Goal: Ask a question

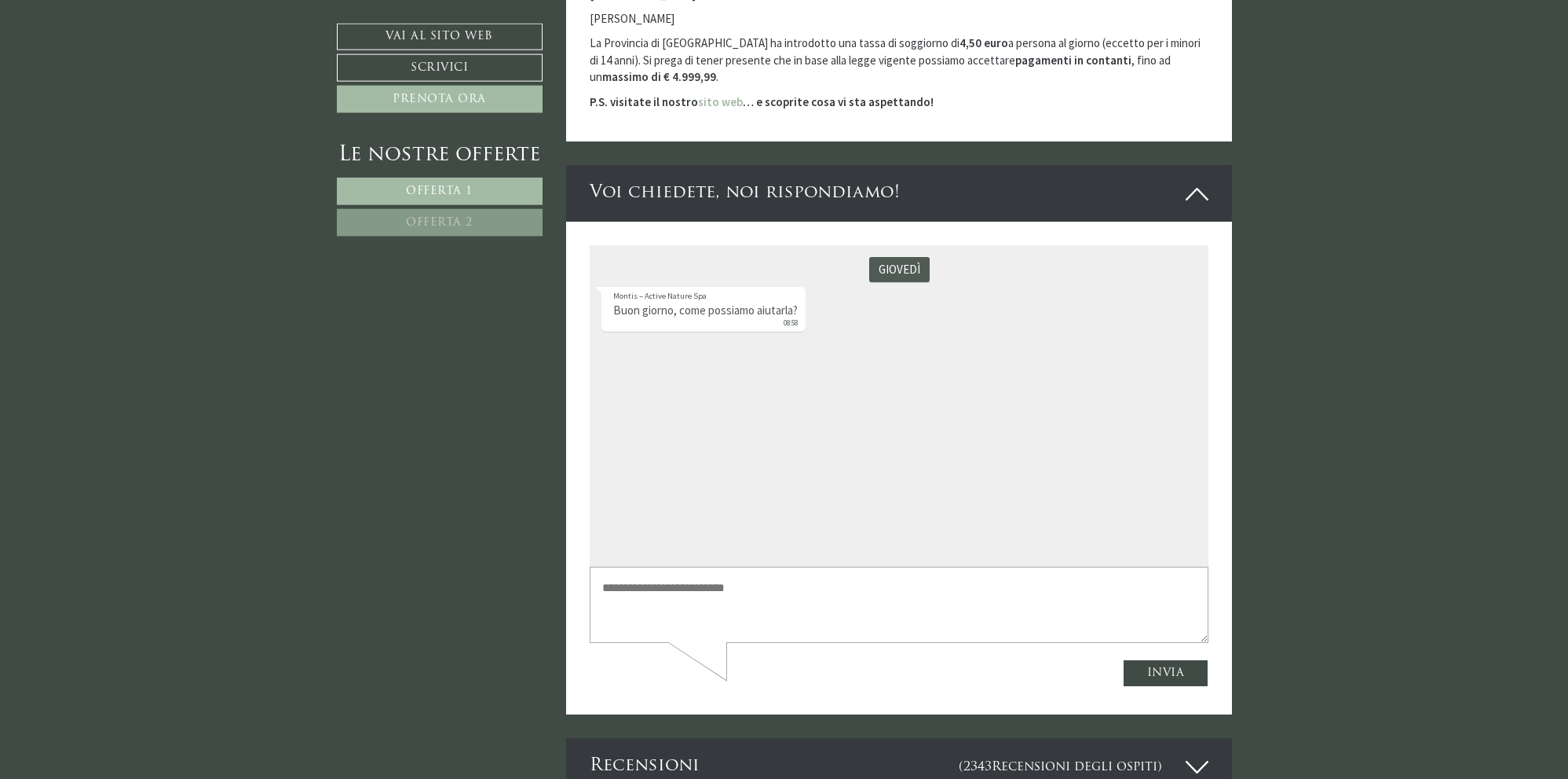
scroll to position [4488, 0]
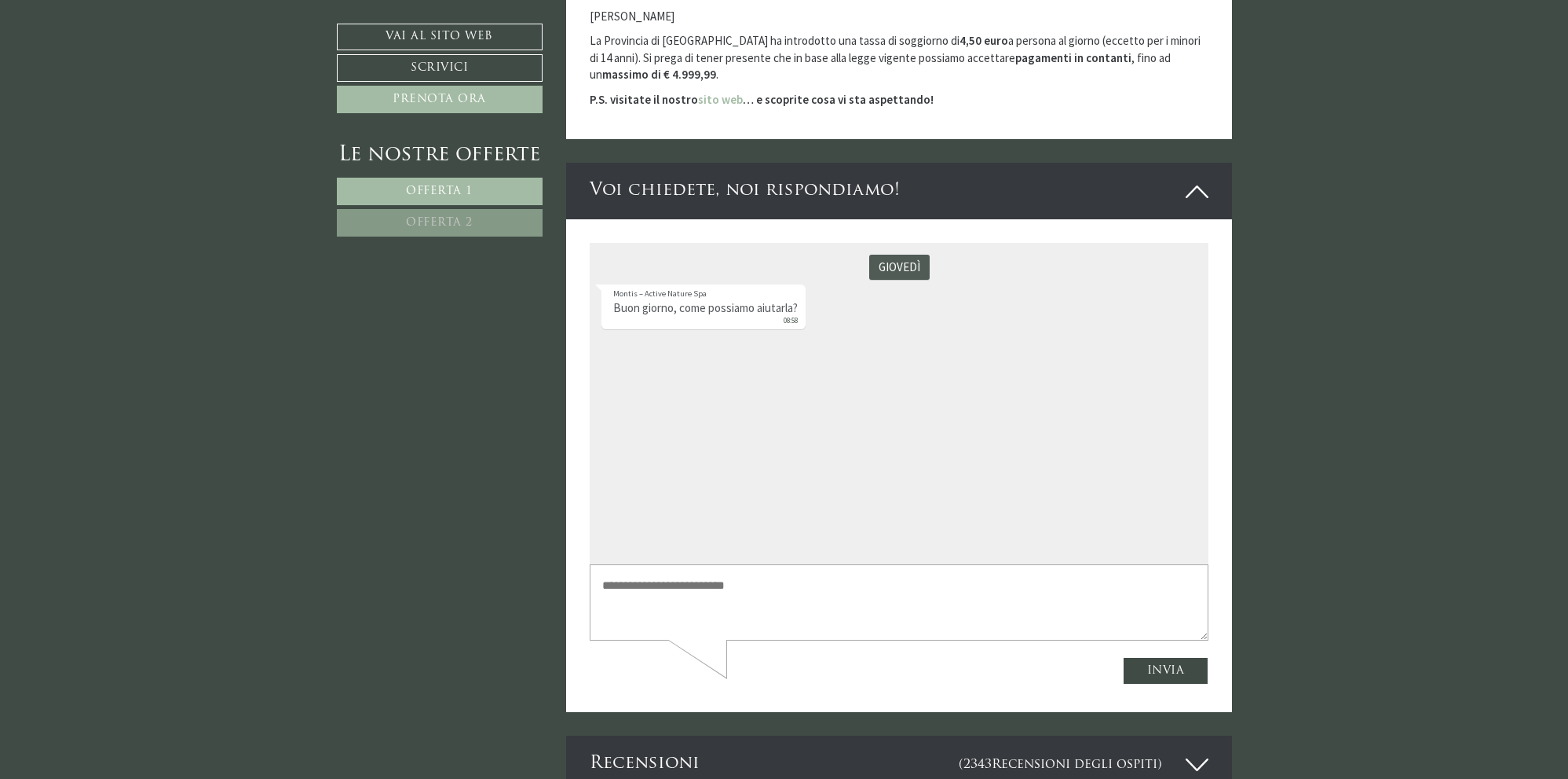
click at [804, 600] on textarea at bounding box center [899, 600] width 619 height 75
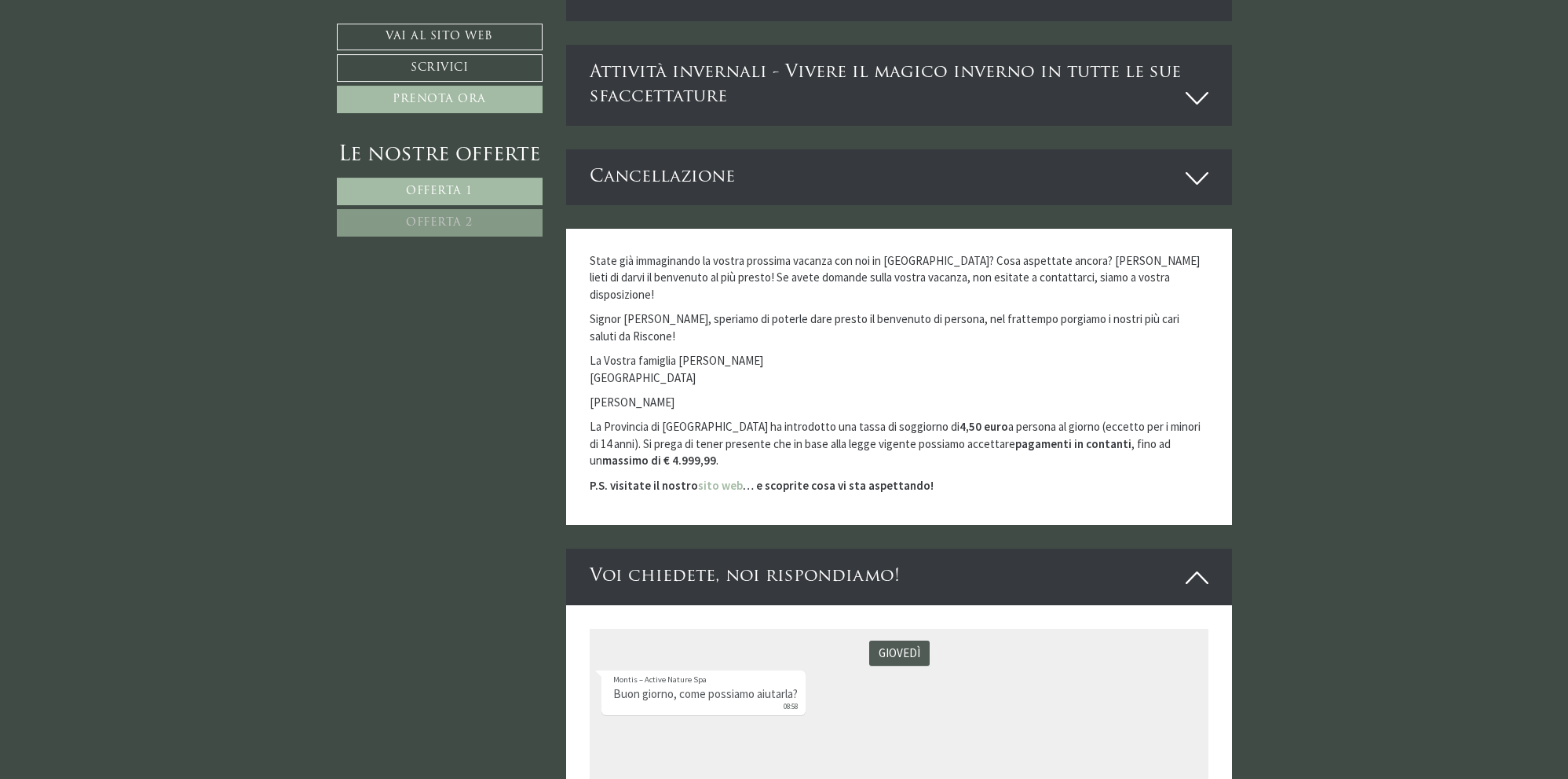
scroll to position [4408, 0]
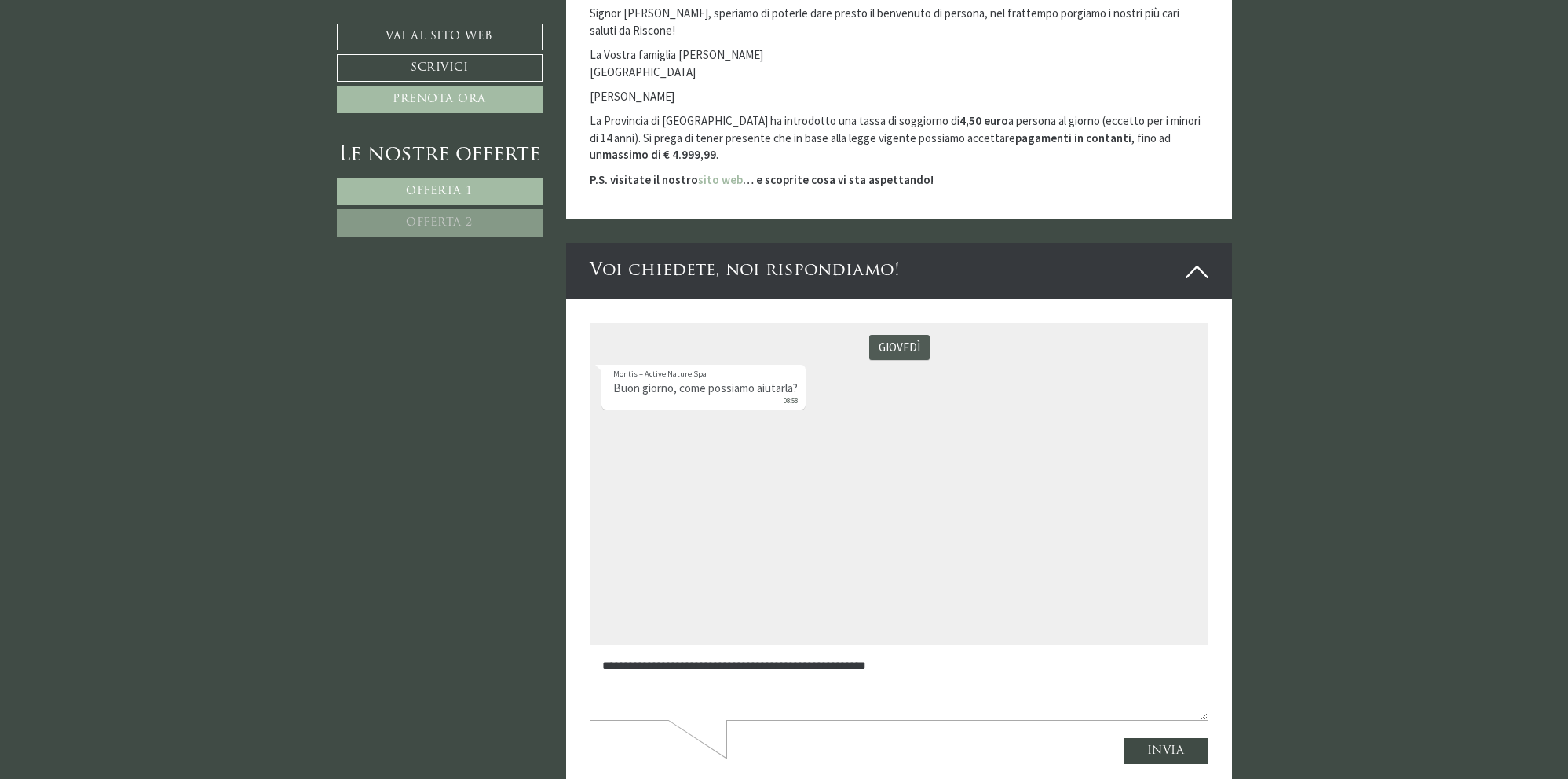
drag, startPoint x: 848, startPoint y: 668, endPoint x: 789, endPoint y: 668, distance: 59.0
click at [789, 668] on textarea "**********" at bounding box center [899, 681] width 619 height 75
type textarea "**********"
click at [1145, 741] on button "Invia" at bounding box center [1166, 750] width 86 height 27
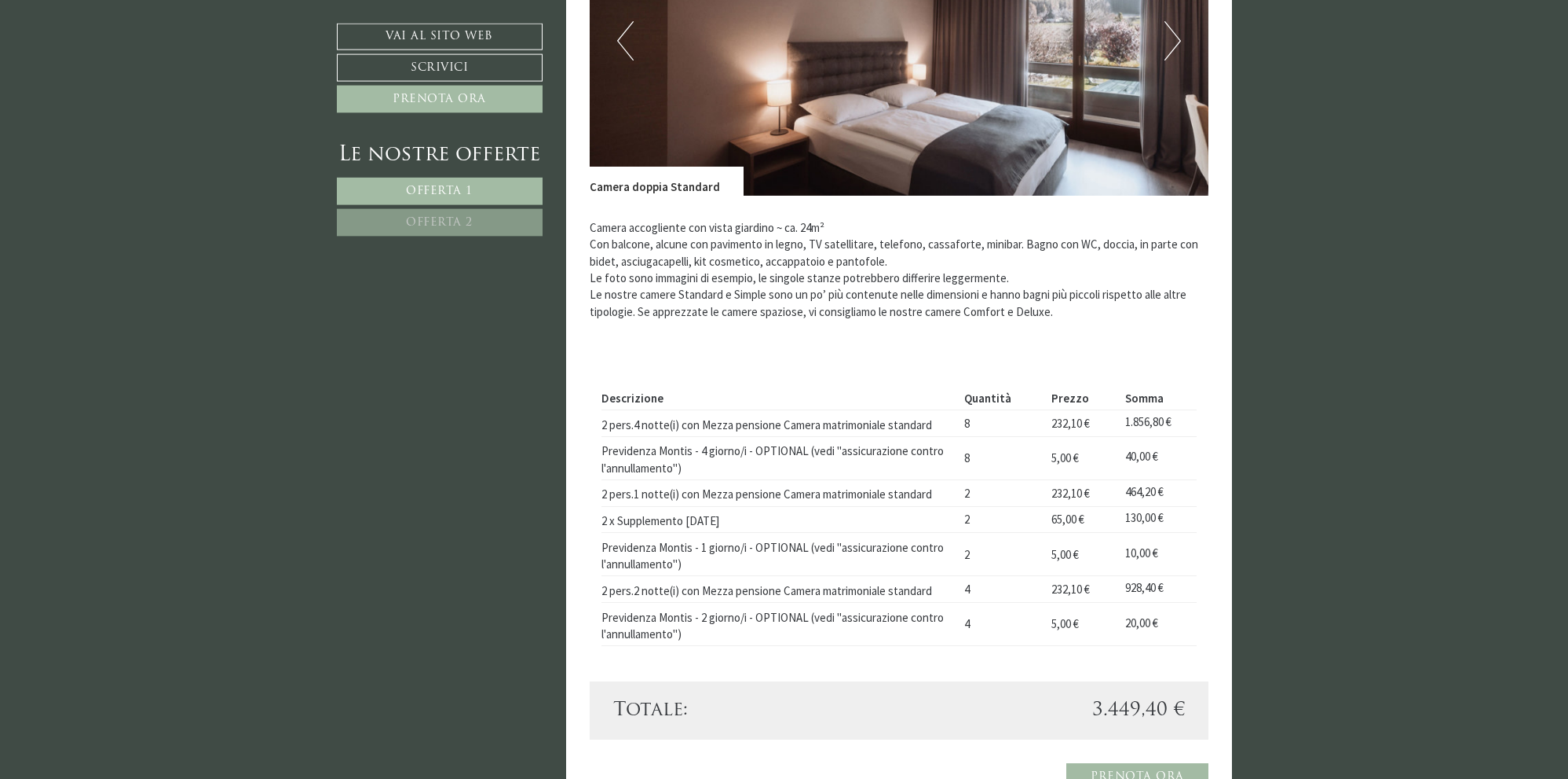
scroll to position [721, 0]
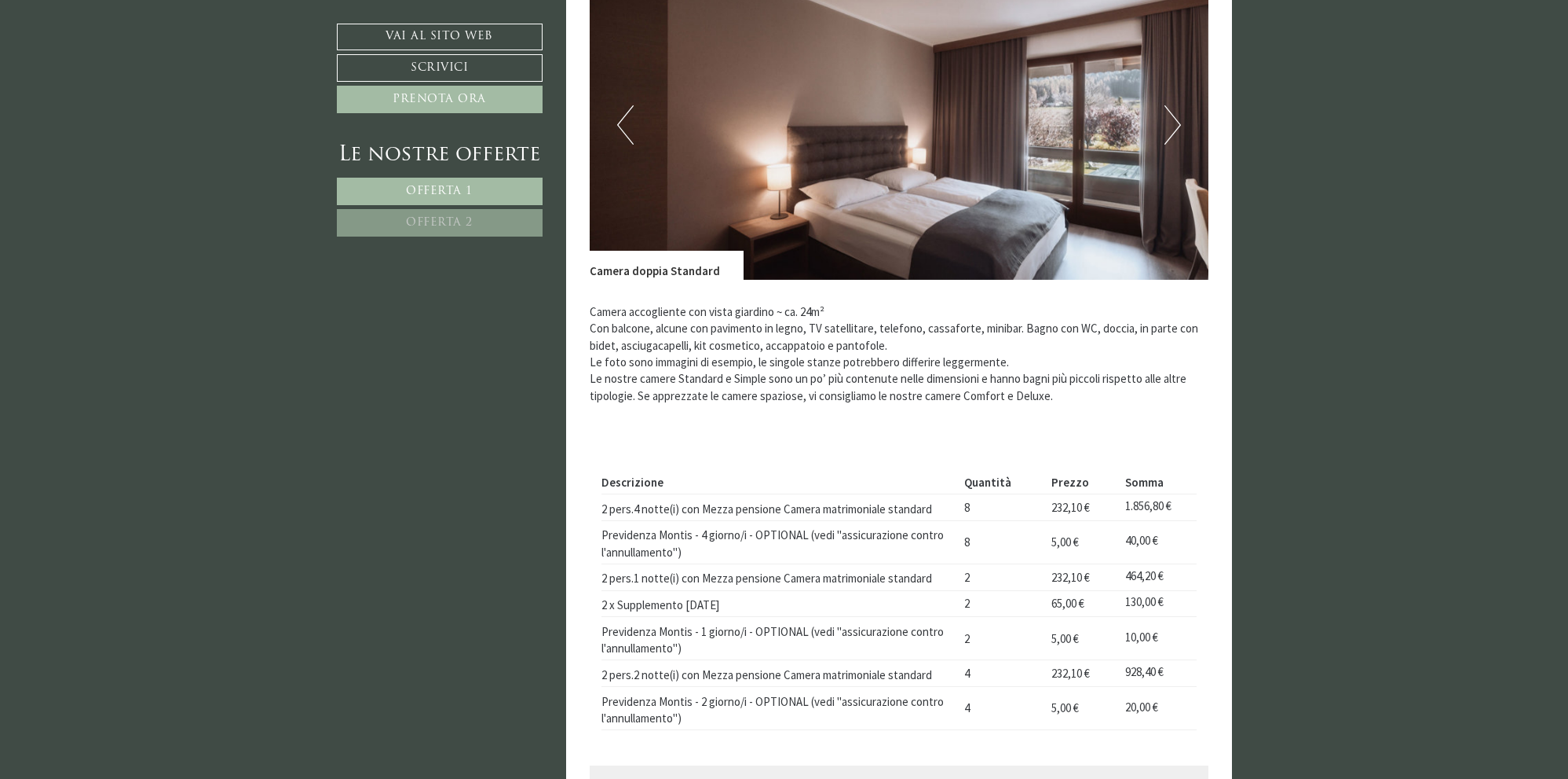
click at [1177, 131] on button "Next" at bounding box center [1172, 124] width 16 height 39
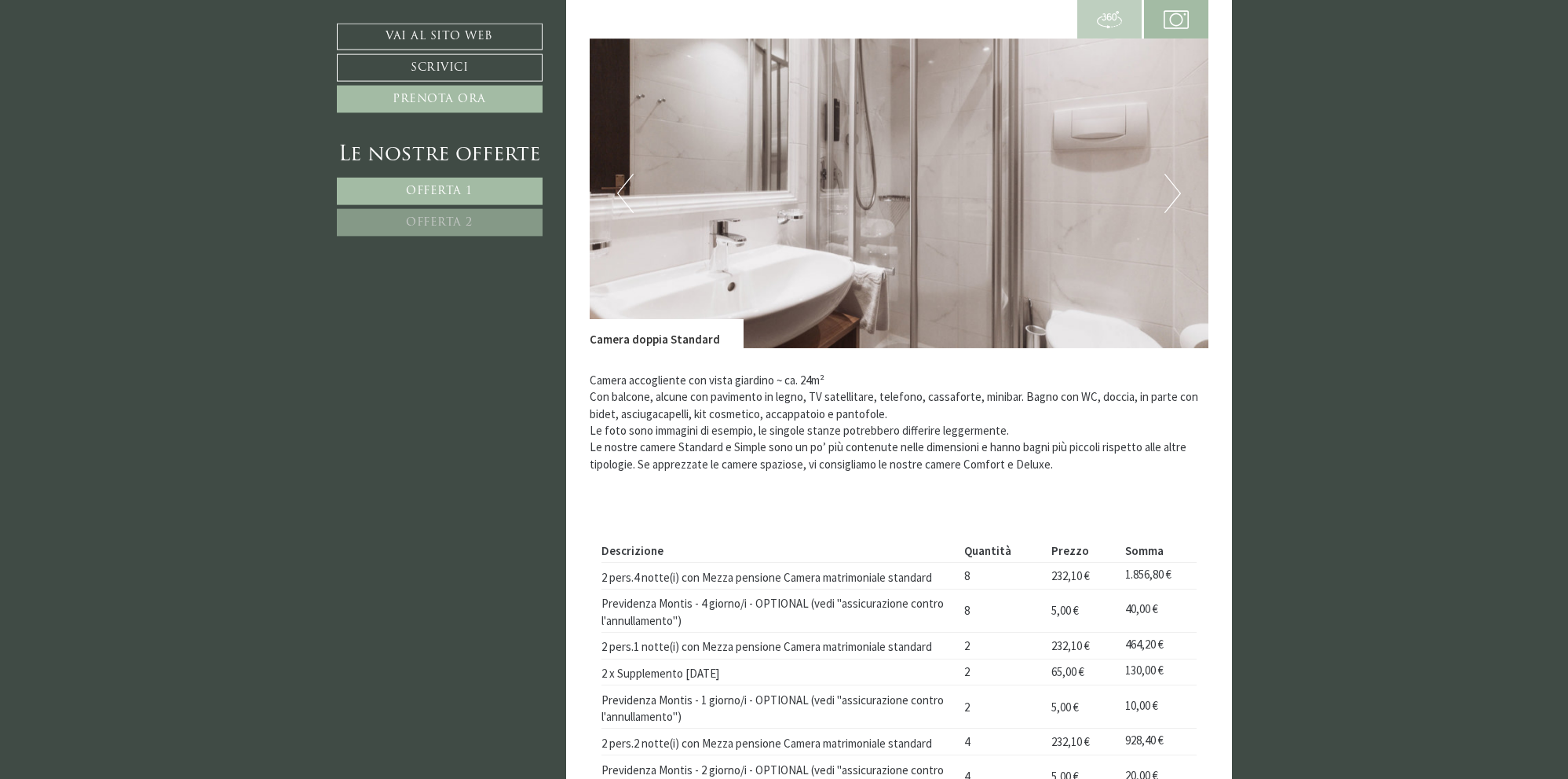
scroll to position [561, 0]
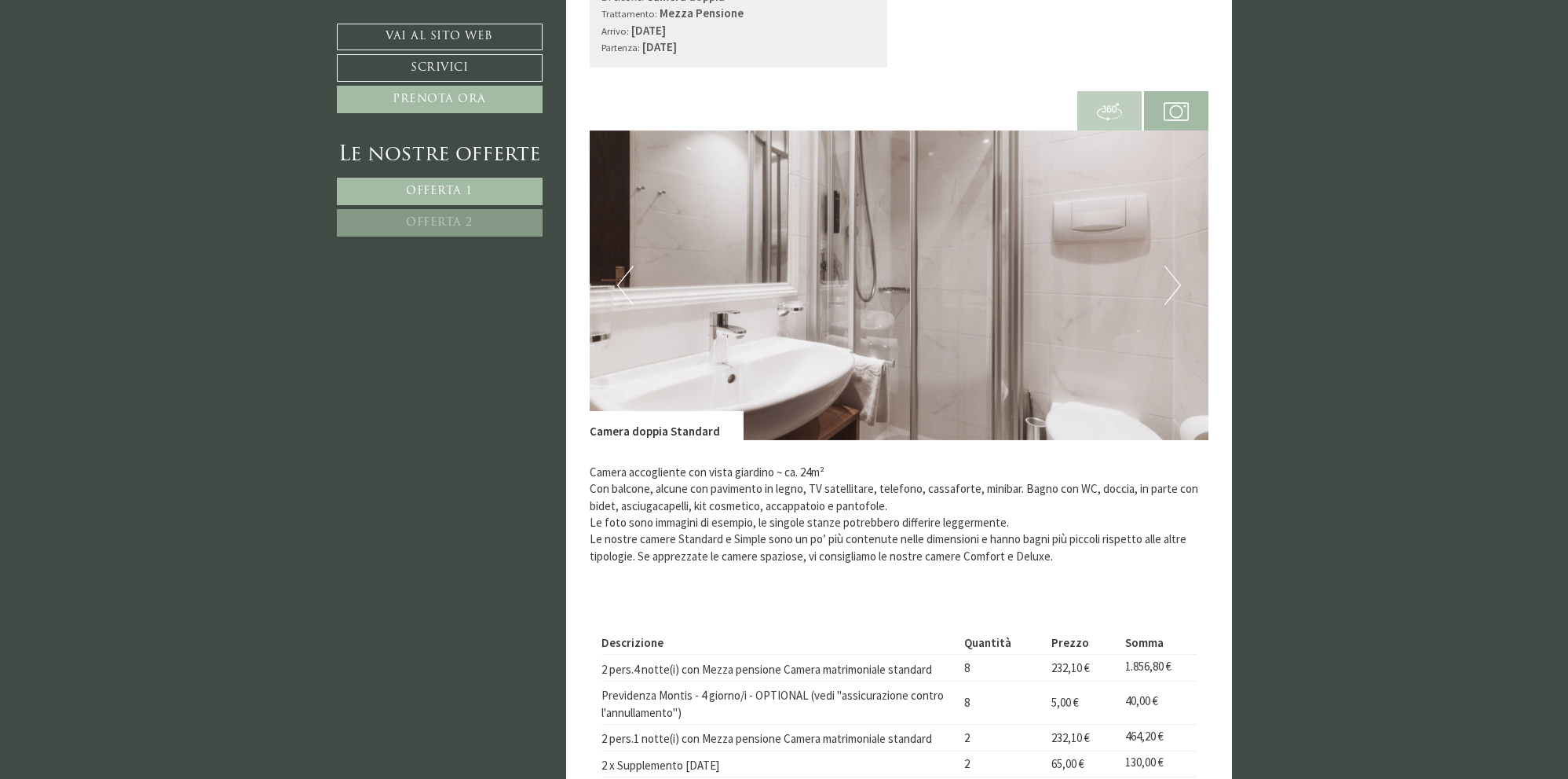
click at [1163, 289] on img at bounding box center [899, 285] width 619 height 310
click at [1171, 283] on button "Next" at bounding box center [1172, 285] width 16 height 39
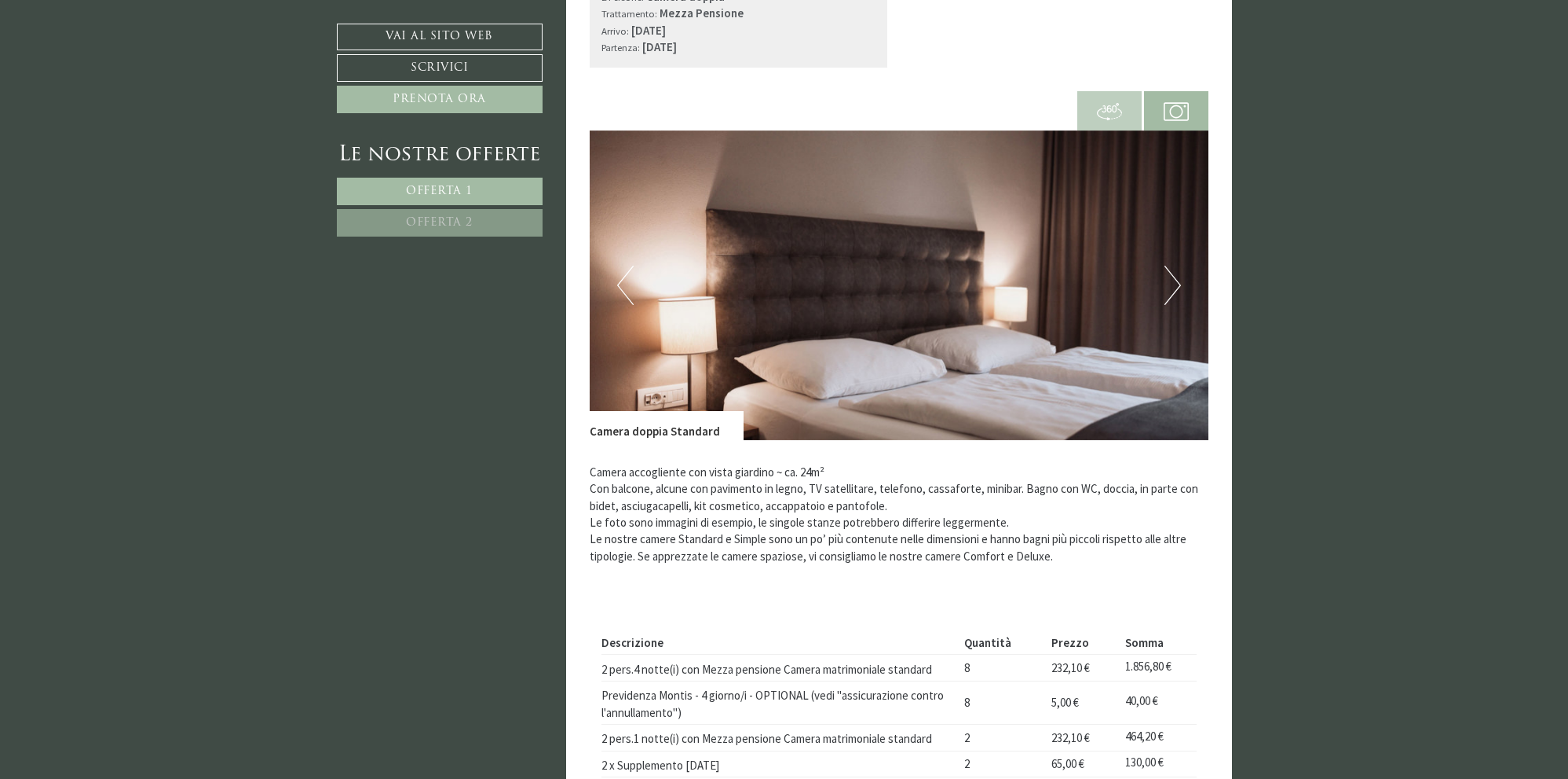
click at [1122, 106] on span at bounding box center [1109, 111] width 64 height 54
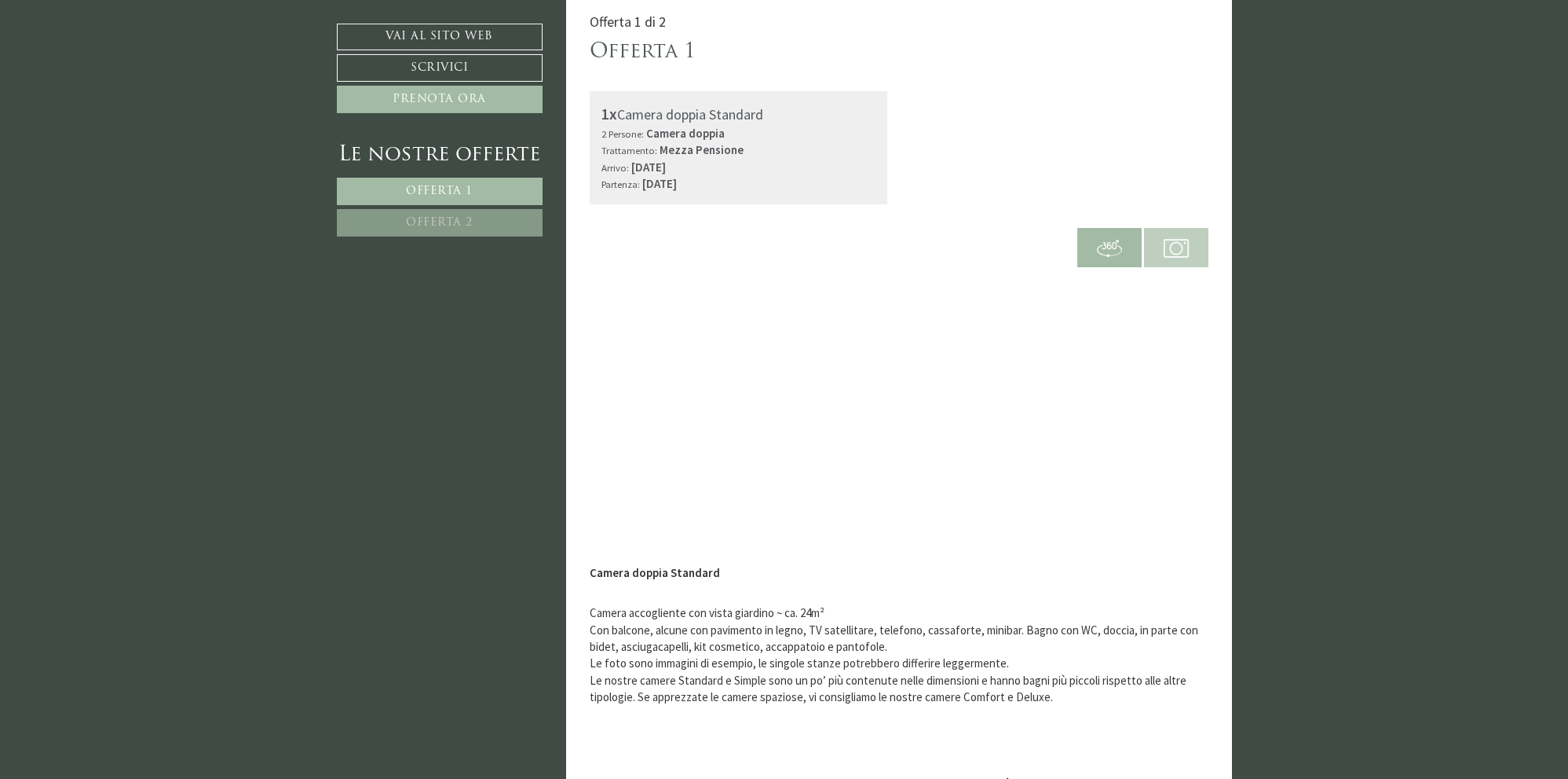
scroll to position [320, 0]
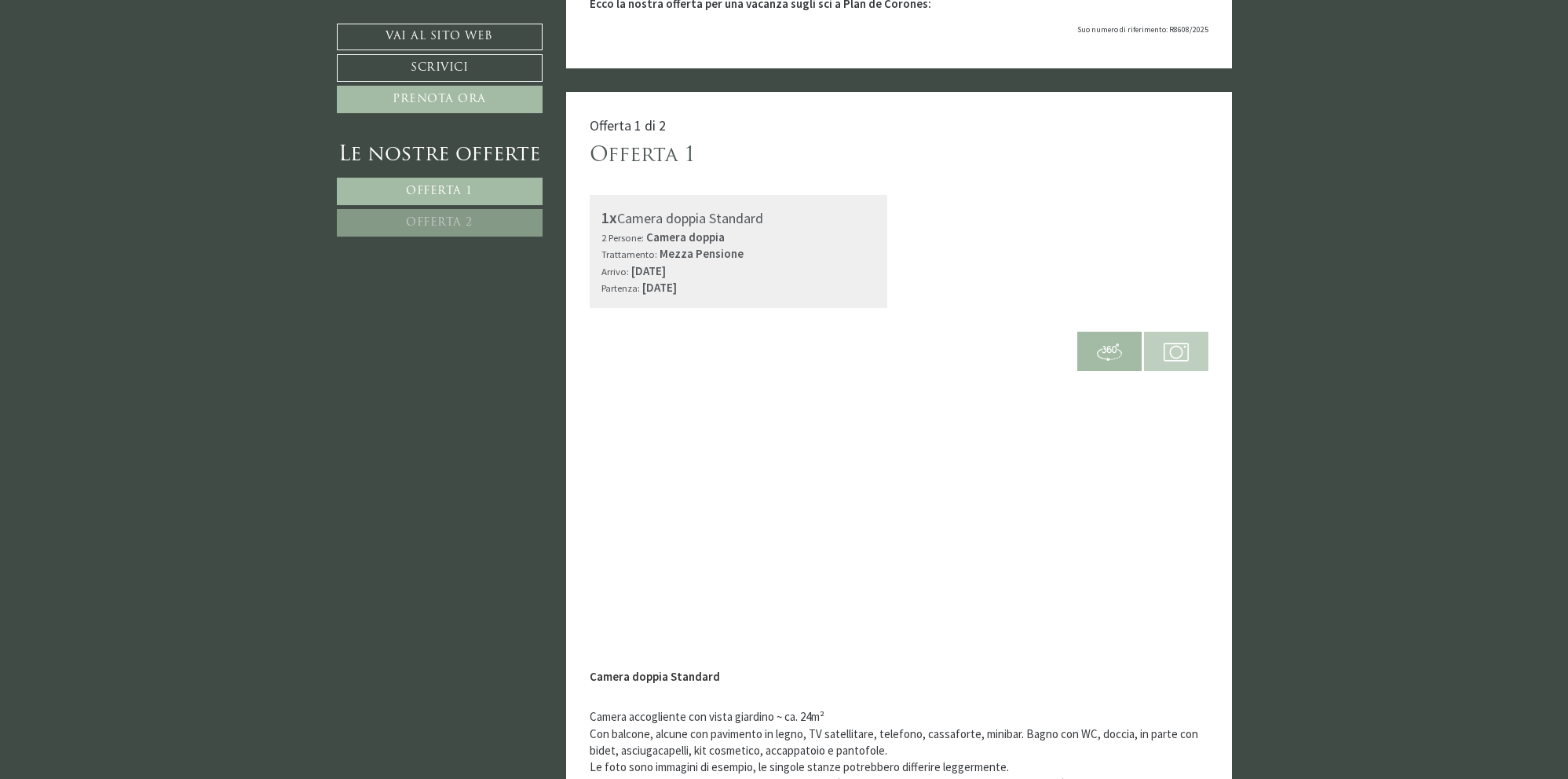
click at [1169, 350] on img at bounding box center [1177, 352] width 25 height 25
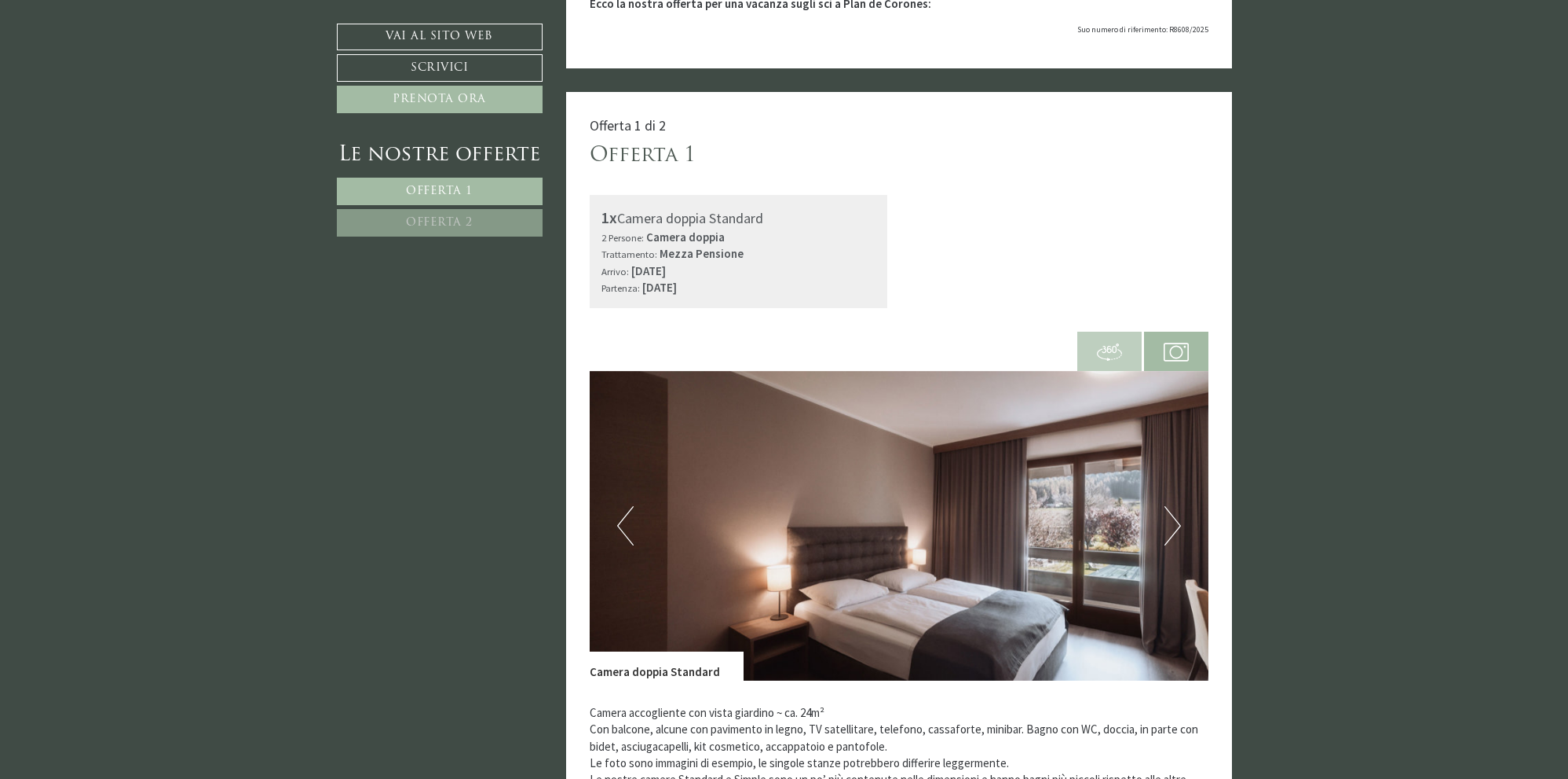
click at [1178, 520] on button "Next" at bounding box center [1172, 525] width 16 height 39
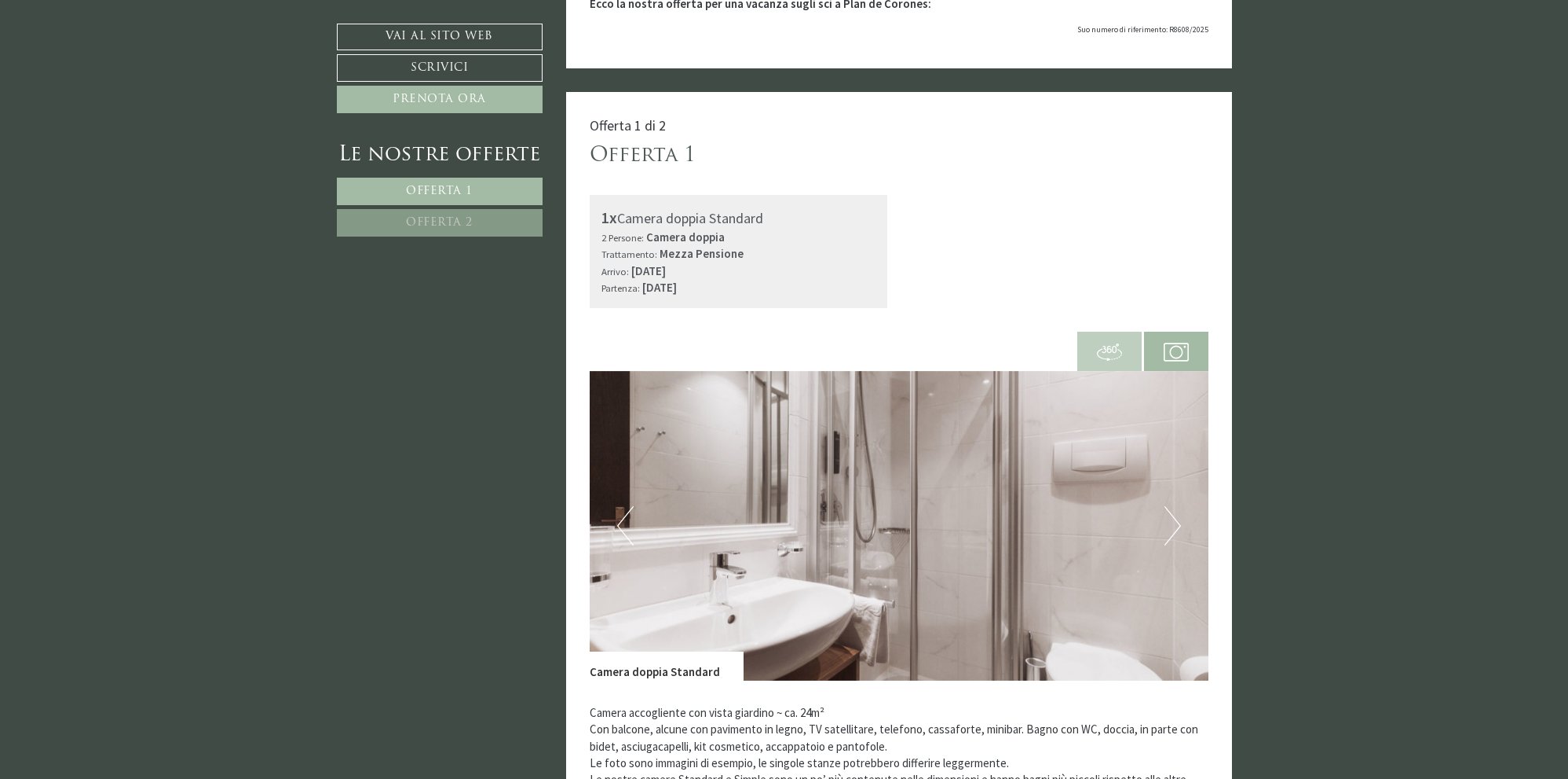
click at [1178, 521] on button "Next" at bounding box center [1172, 525] width 16 height 39
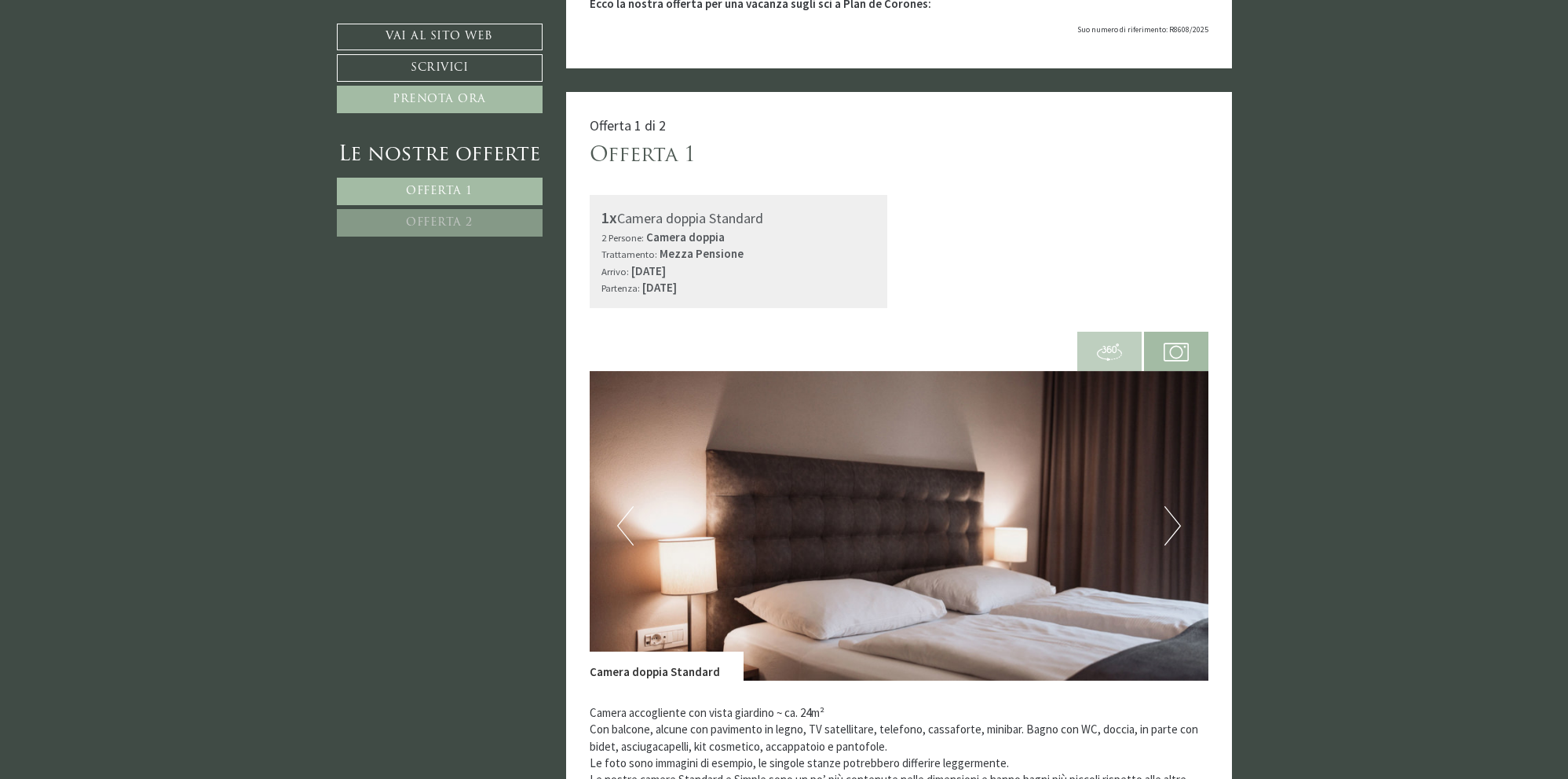
click at [1178, 521] on button "Next" at bounding box center [1172, 525] width 16 height 39
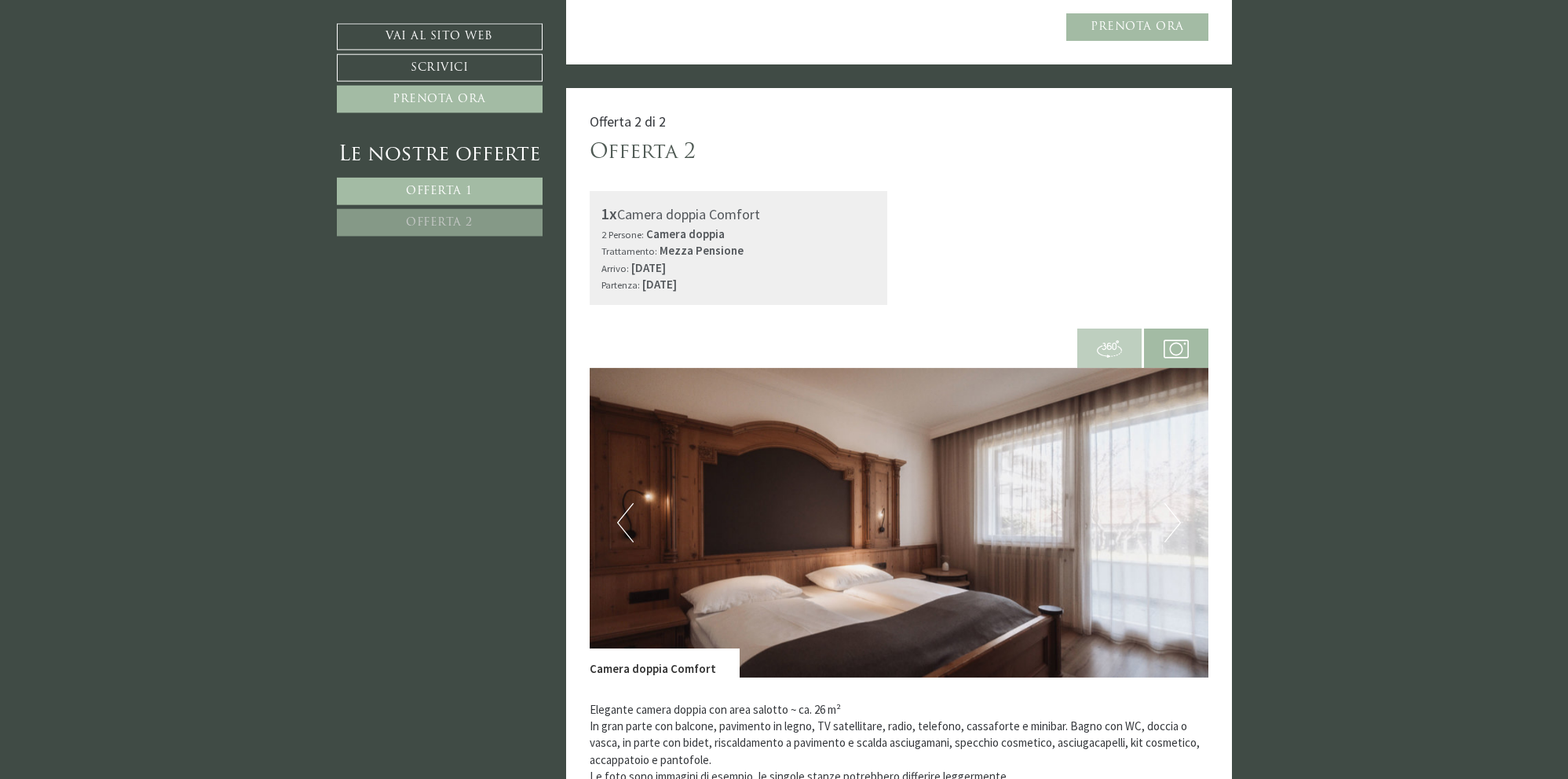
scroll to position [1683, 0]
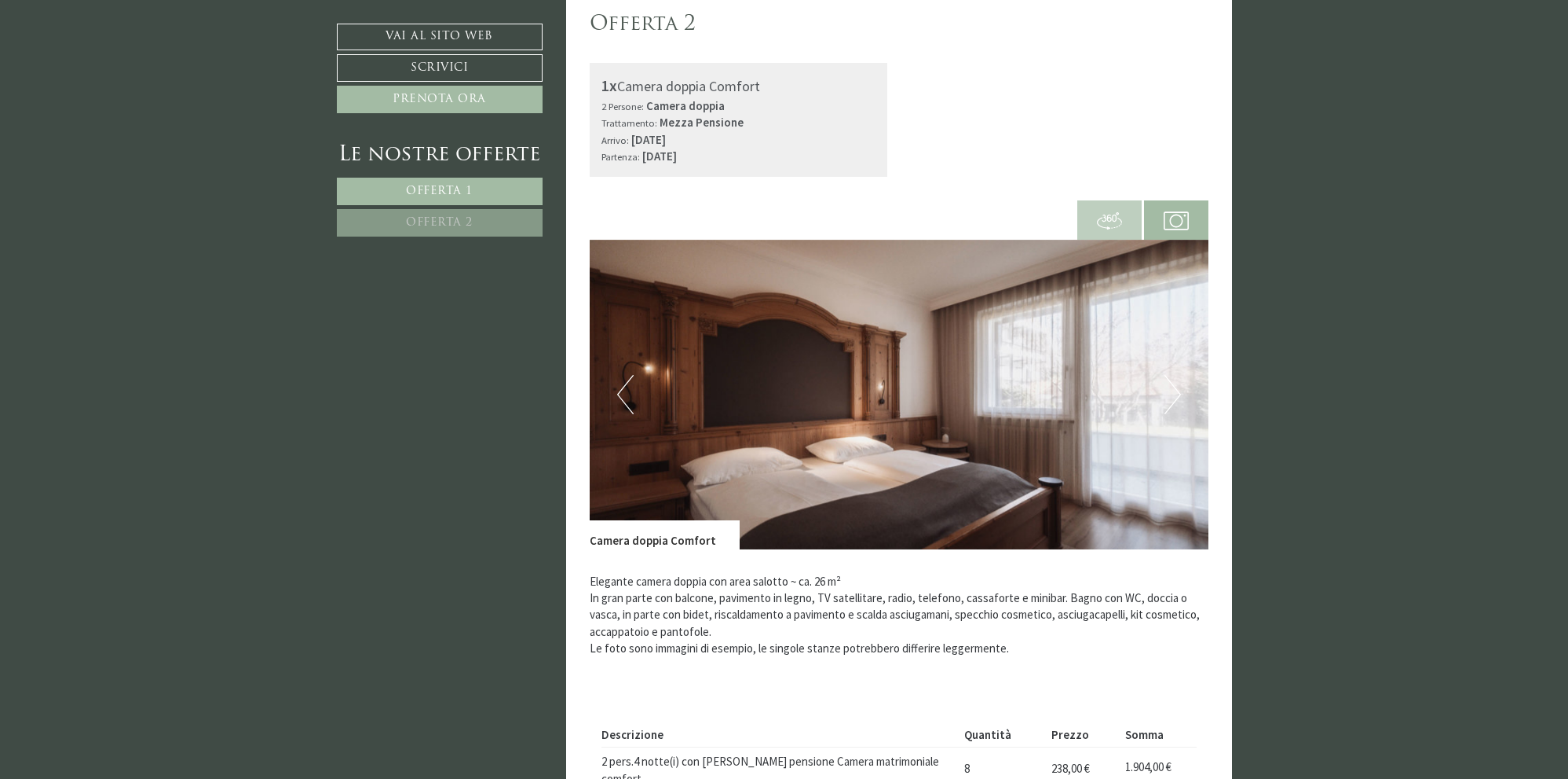
click at [1178, 399] on button "Next" at bounding box center [1172, 394] width 16 height 39
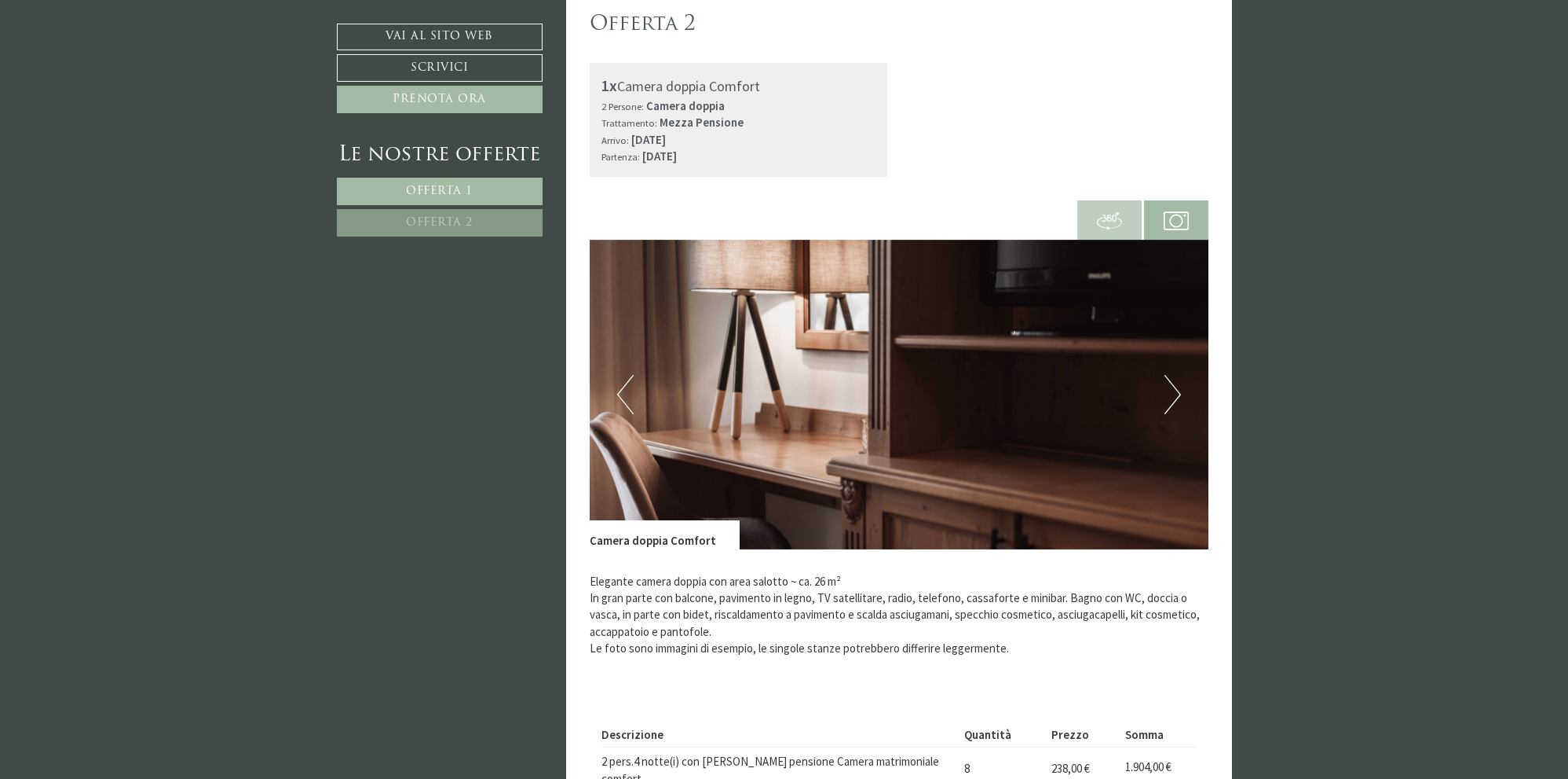
click at [1178, 399] on button "Next" at bounding box center [1172, 394] width 16 height 39
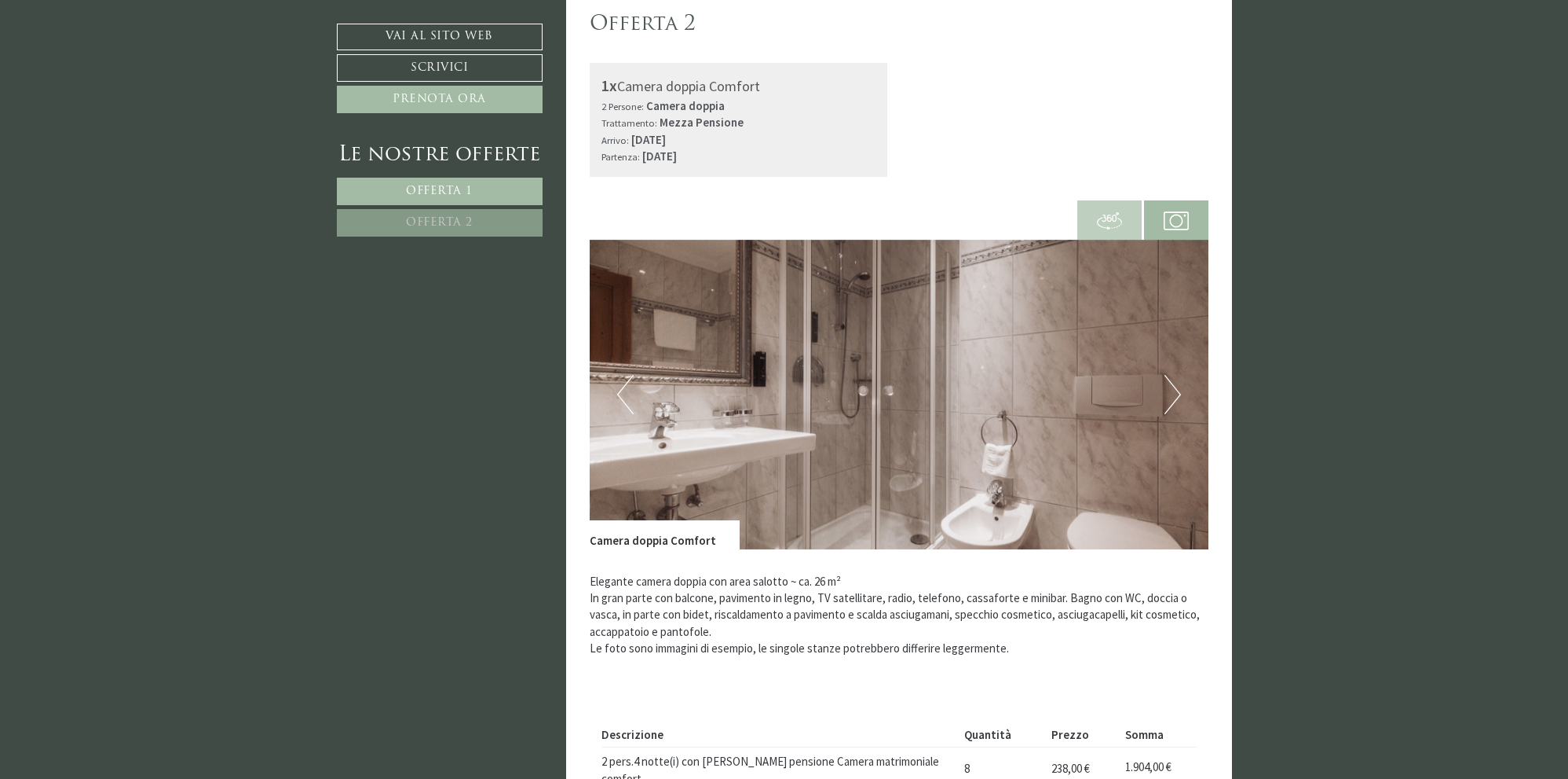
click at [1178, 399] on button "Next" at bounding box center [1172, 394] width 16 height 39
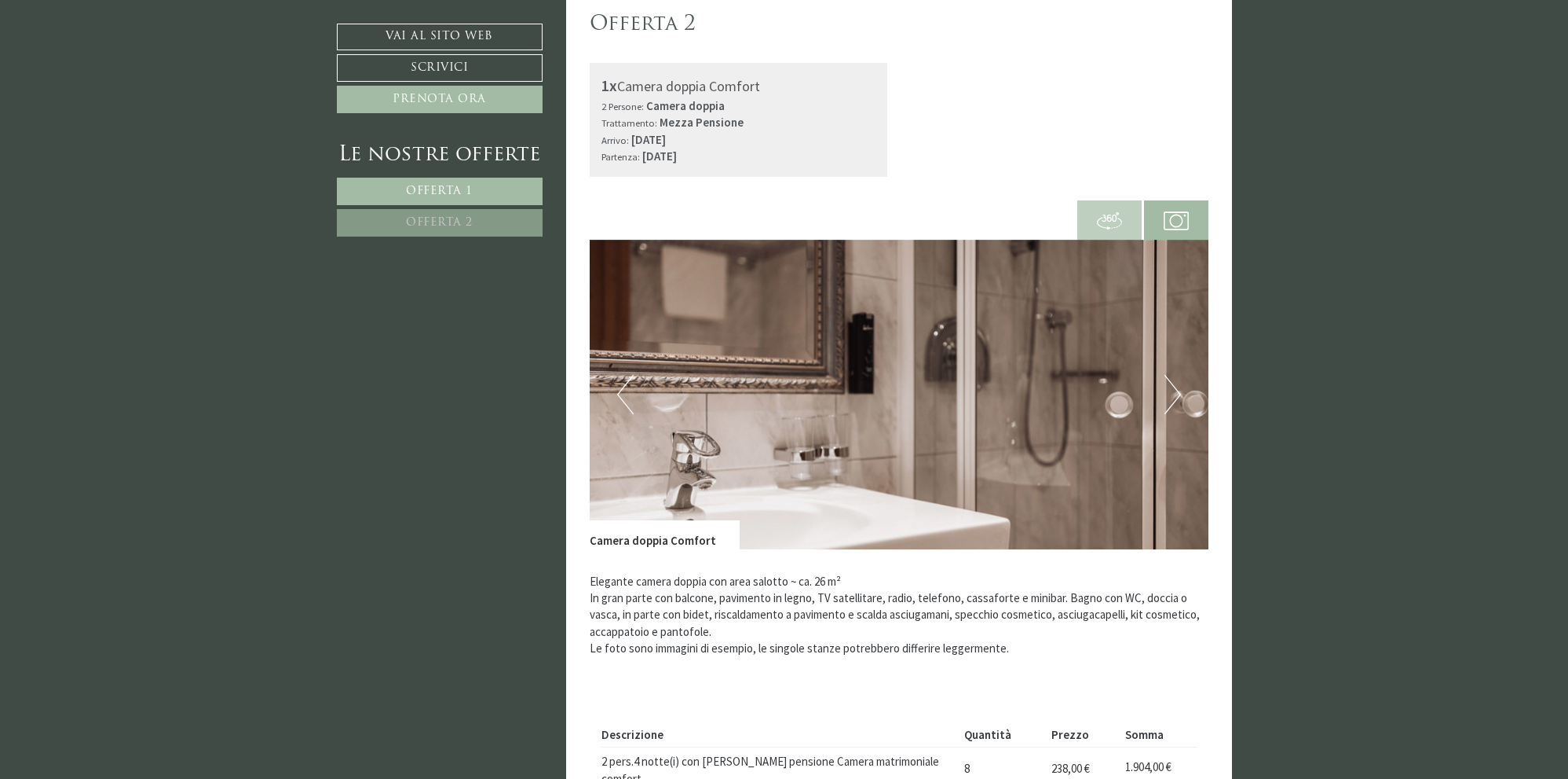
click at [1178, 399] on button "Next" at bounding box center [1172, 394] width 16 height 39
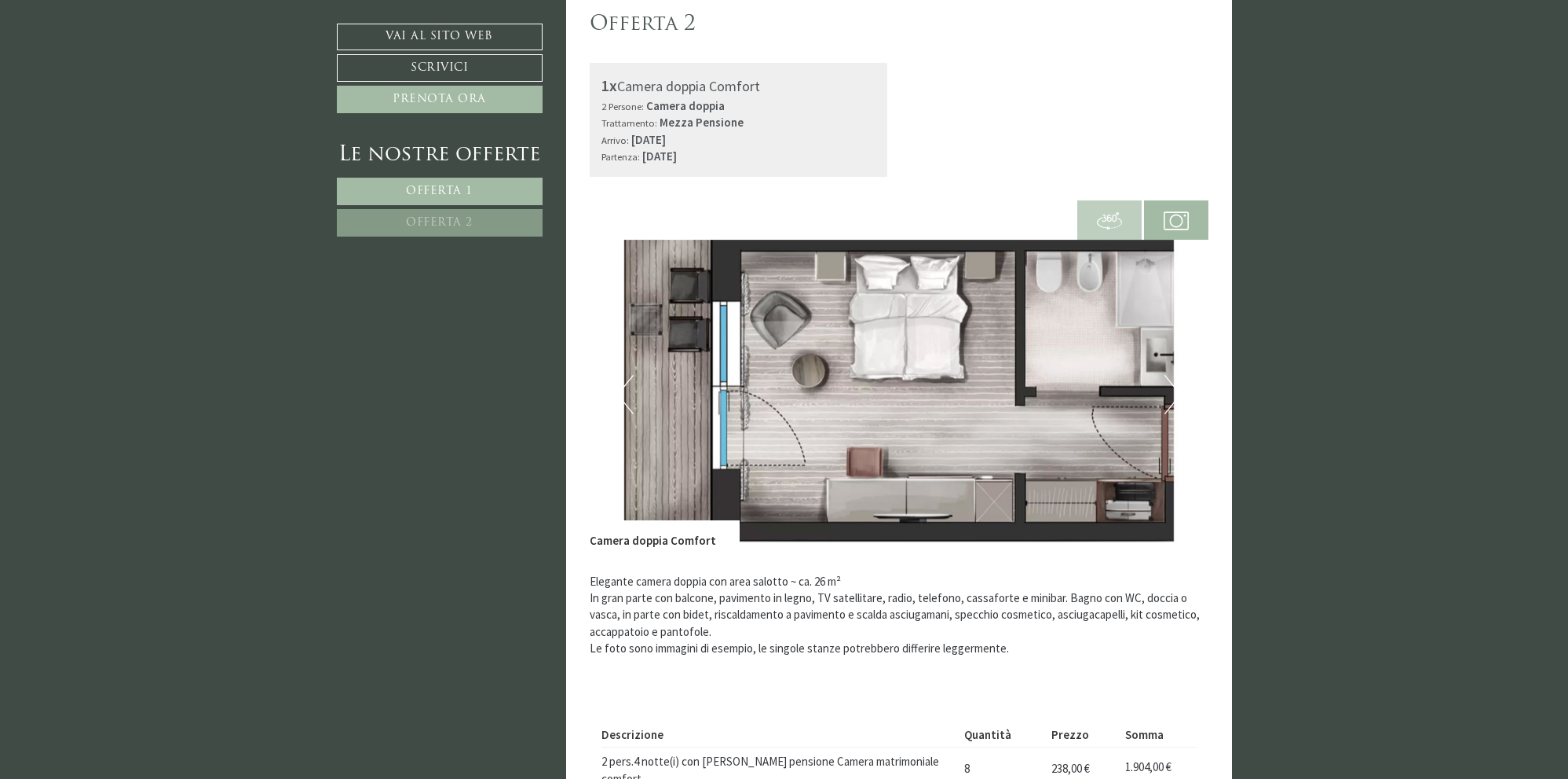
click at [1178, 399] on button "Next" at bounding box center [1172, 394] width 16 height 39
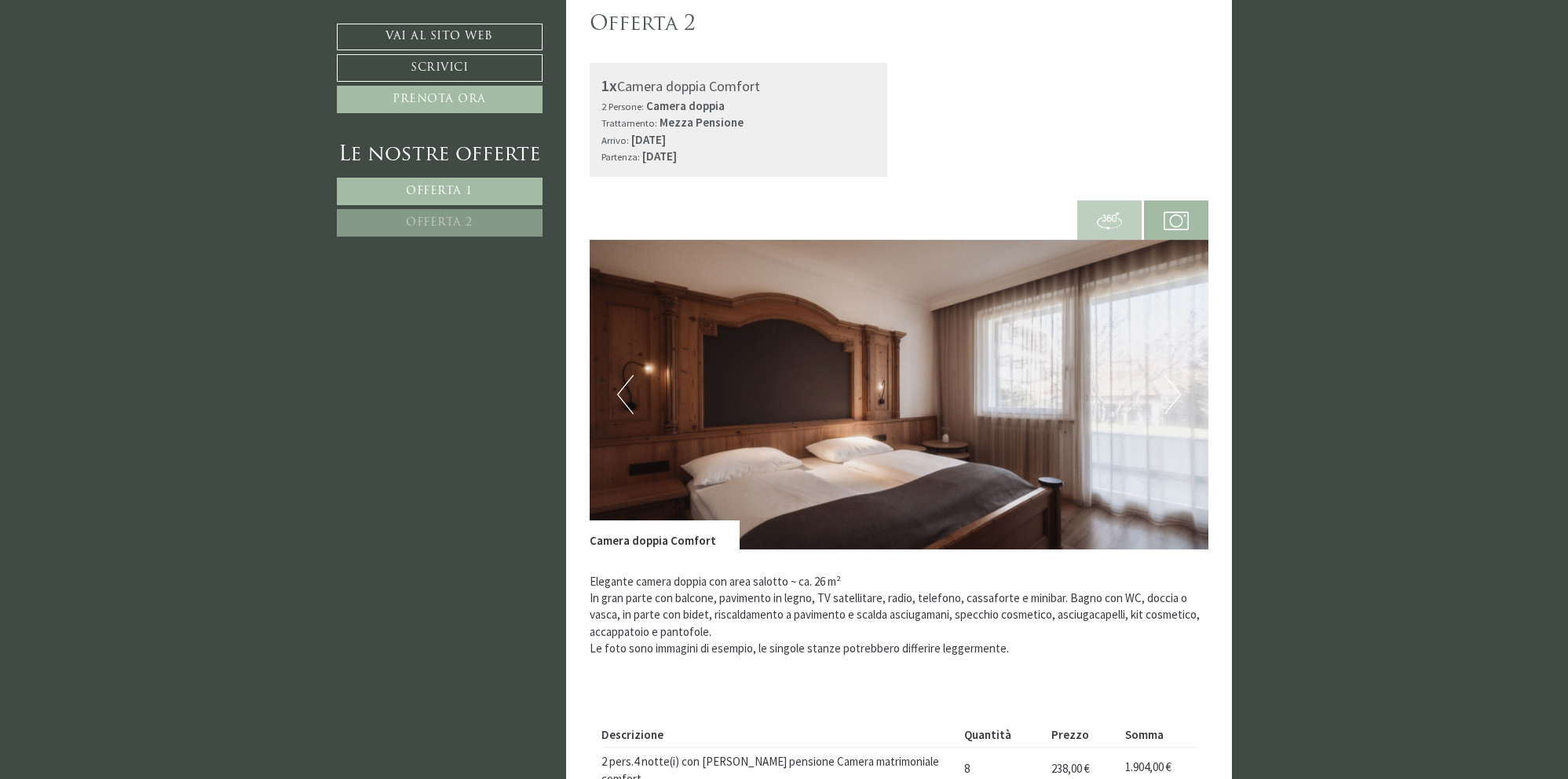
click at [1178, 399] on button "Next" at bounding box center [1172, 394] width 16 height 39
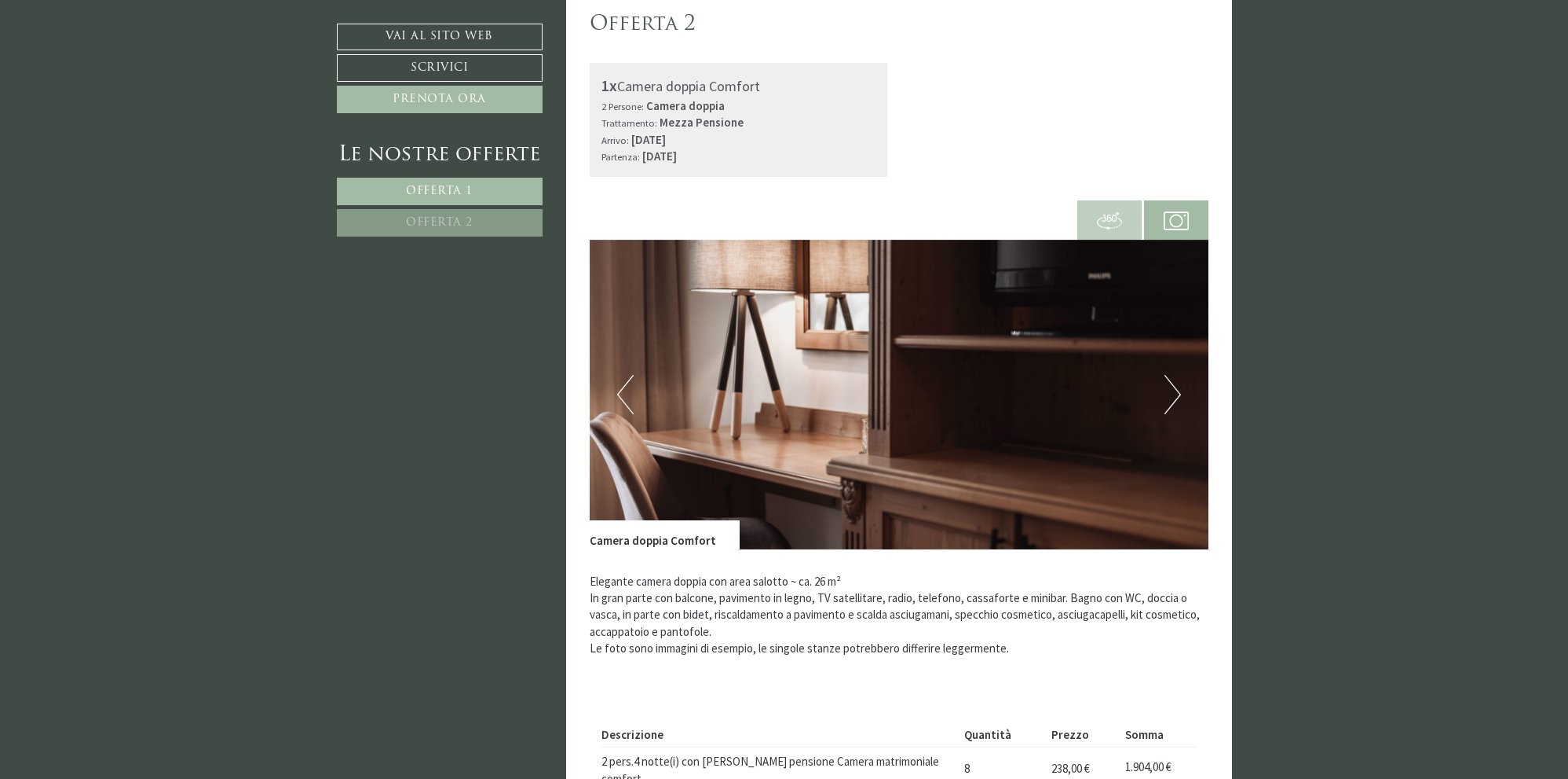
click at [1178, 399] on button "Next" at bounding box center [1172, 394] width 16 height 39
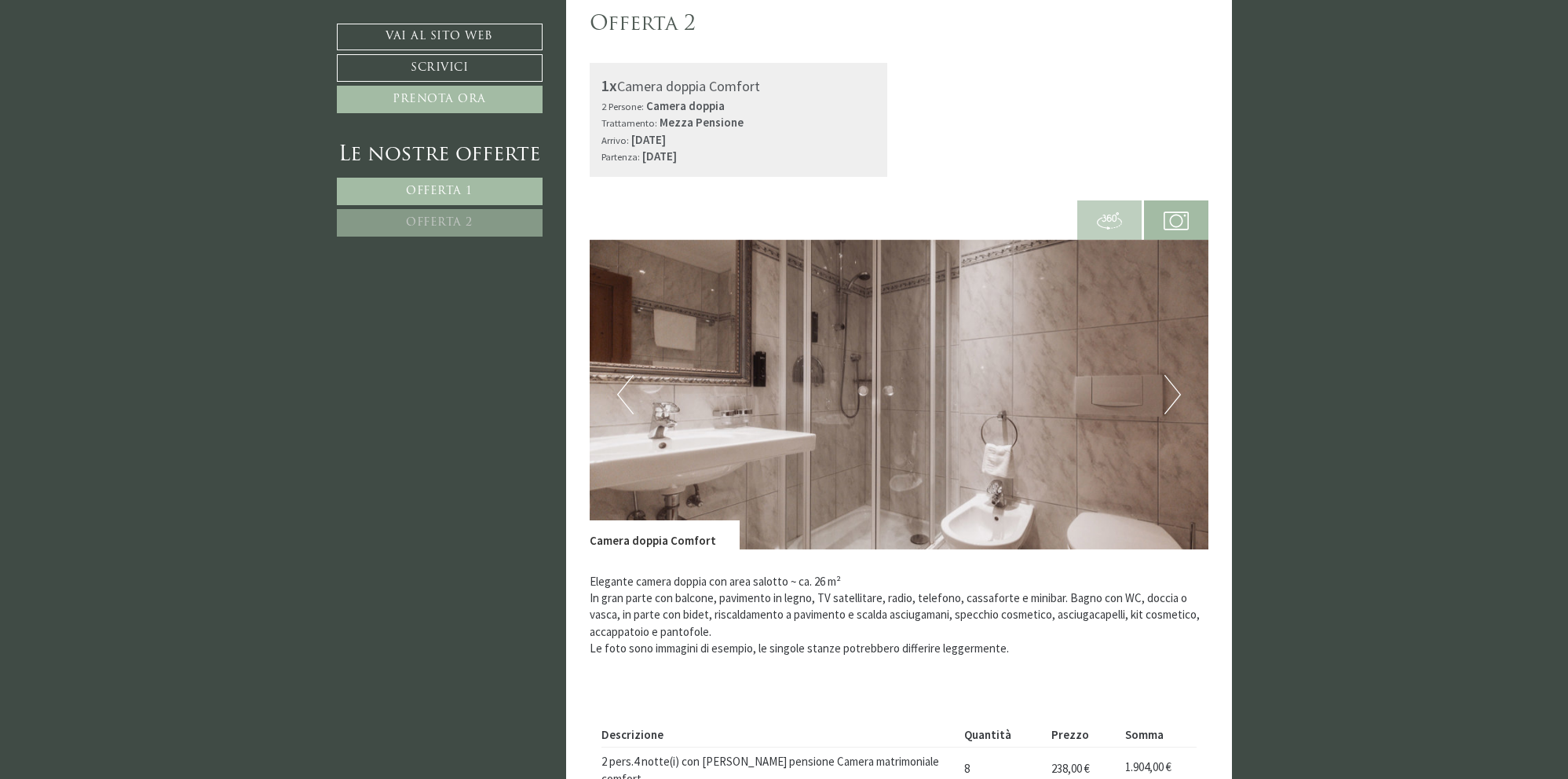
click at [1178, 399] on button "Next" at bounding box center [1172, 394] width 16 height 39
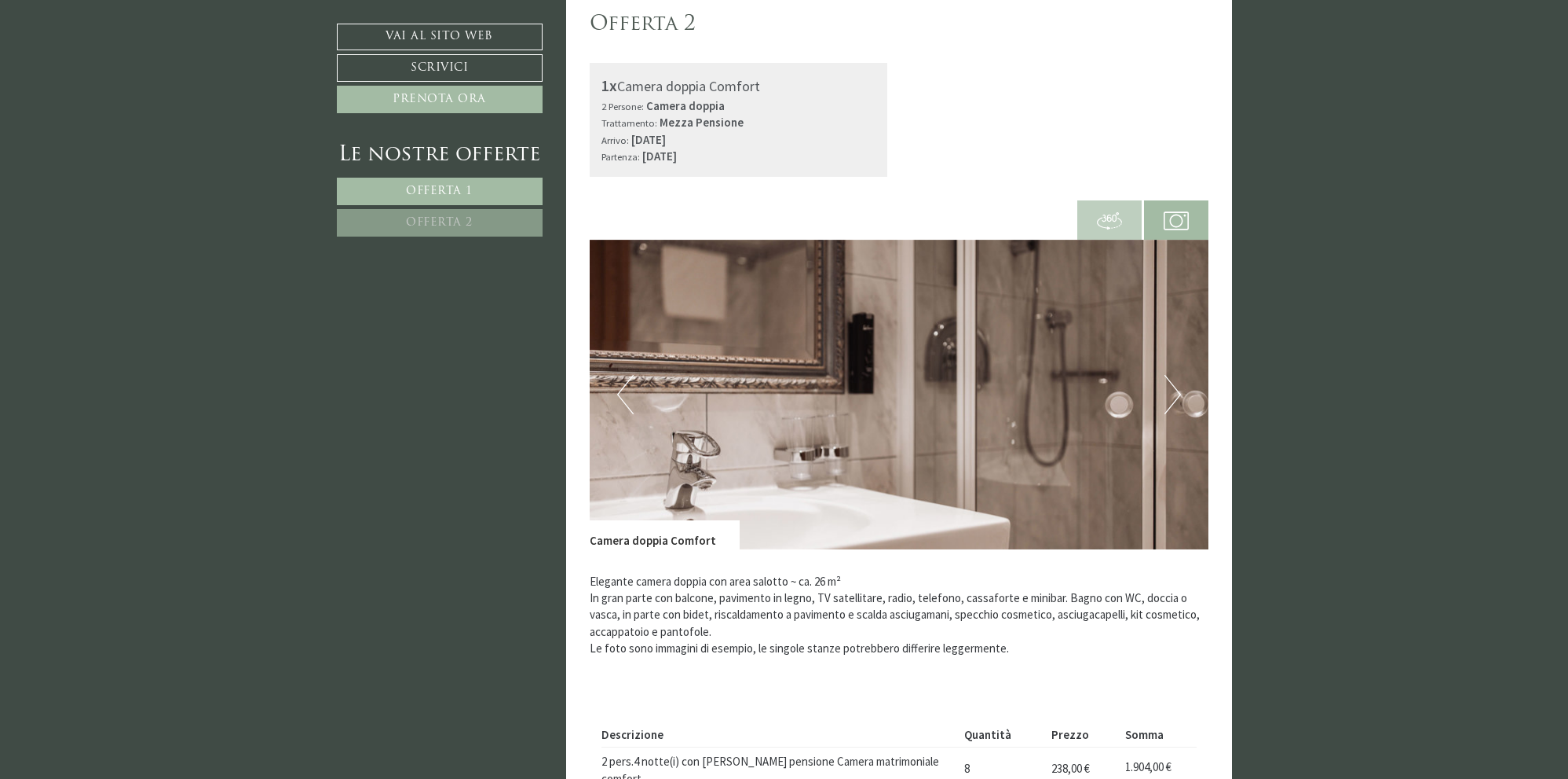
click at [1178, 399] on button "Next" at bounding box center [1172, 394] width 16 height 39
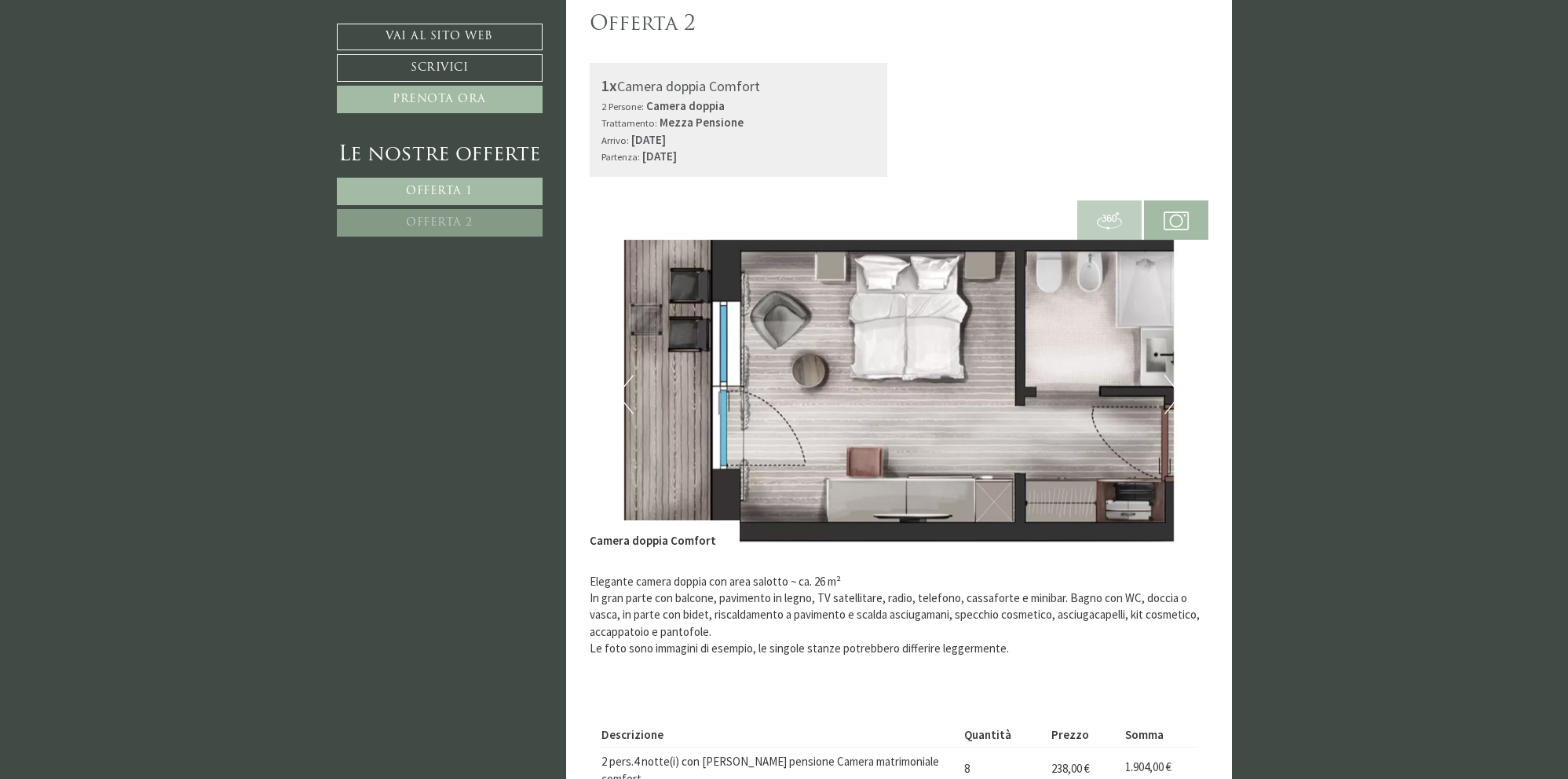
click at [1178, 399] on button "Next" at bounding box center [1172, 394] width 16 height 39
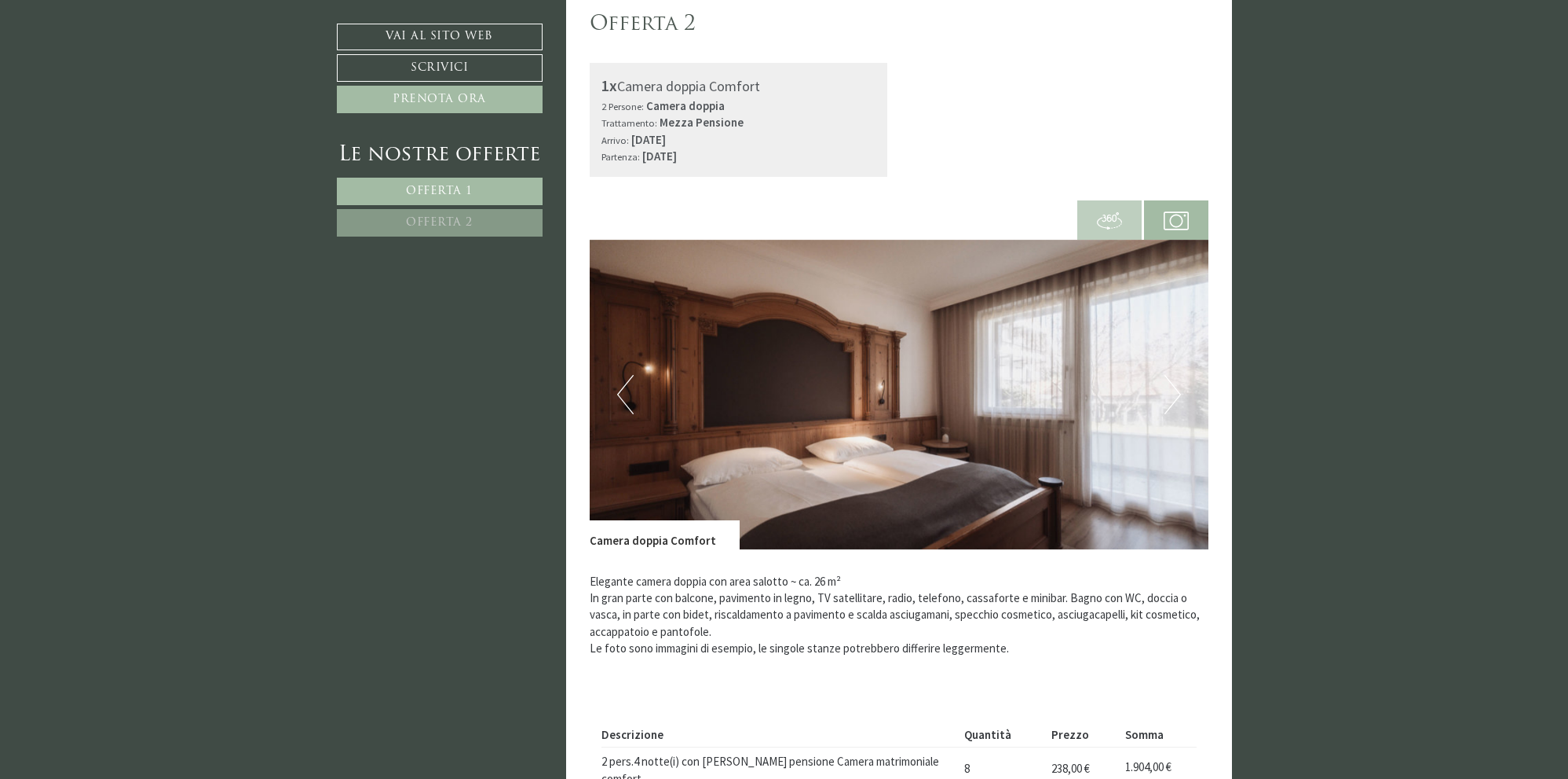
click at [1178, 399] on button "Next" at bounding box center [1172, 394] width 16 height 39
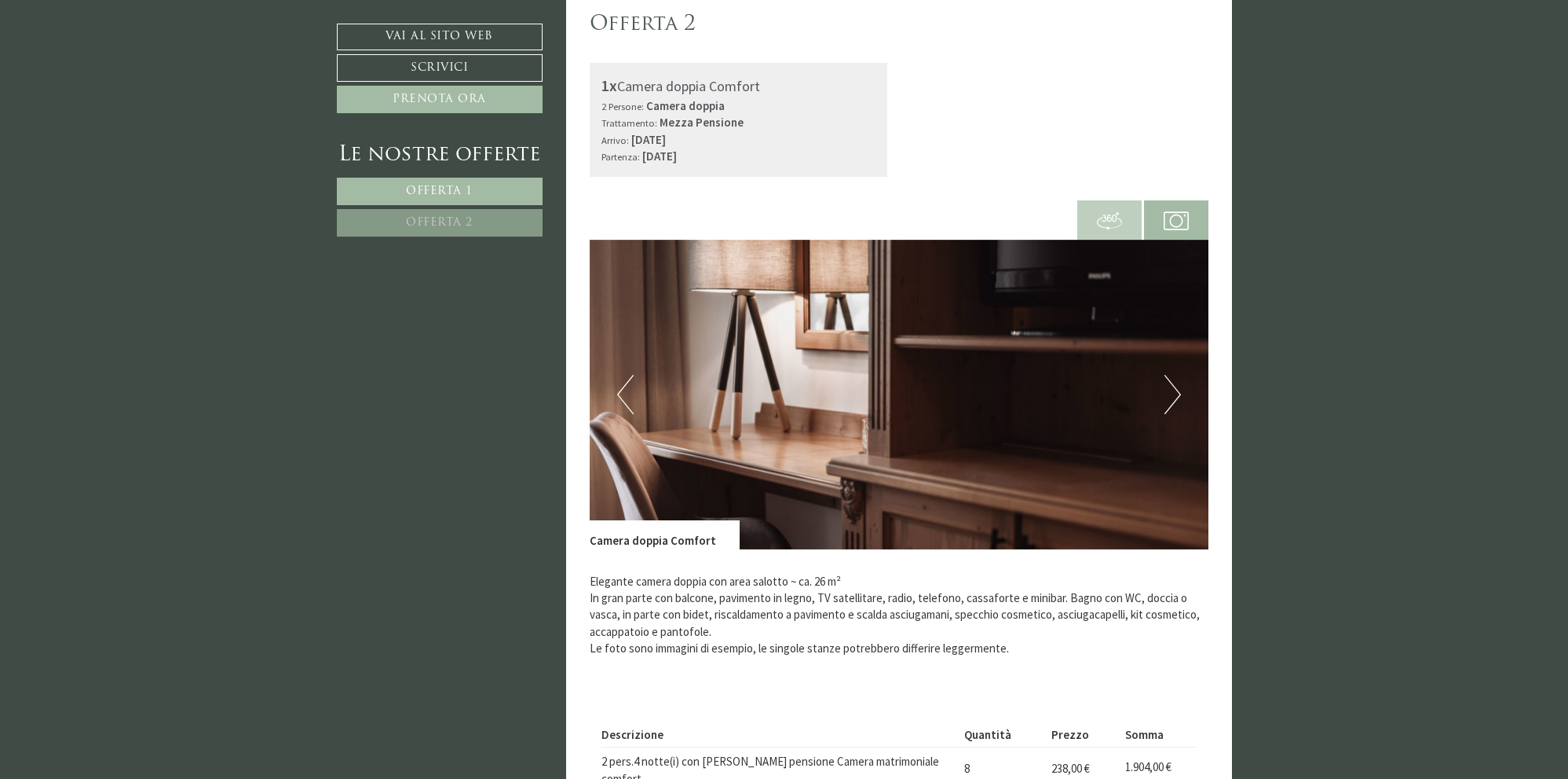
click at [1178, 399] on button "Next" at bounding box center [1172, 394] width 16 height 39
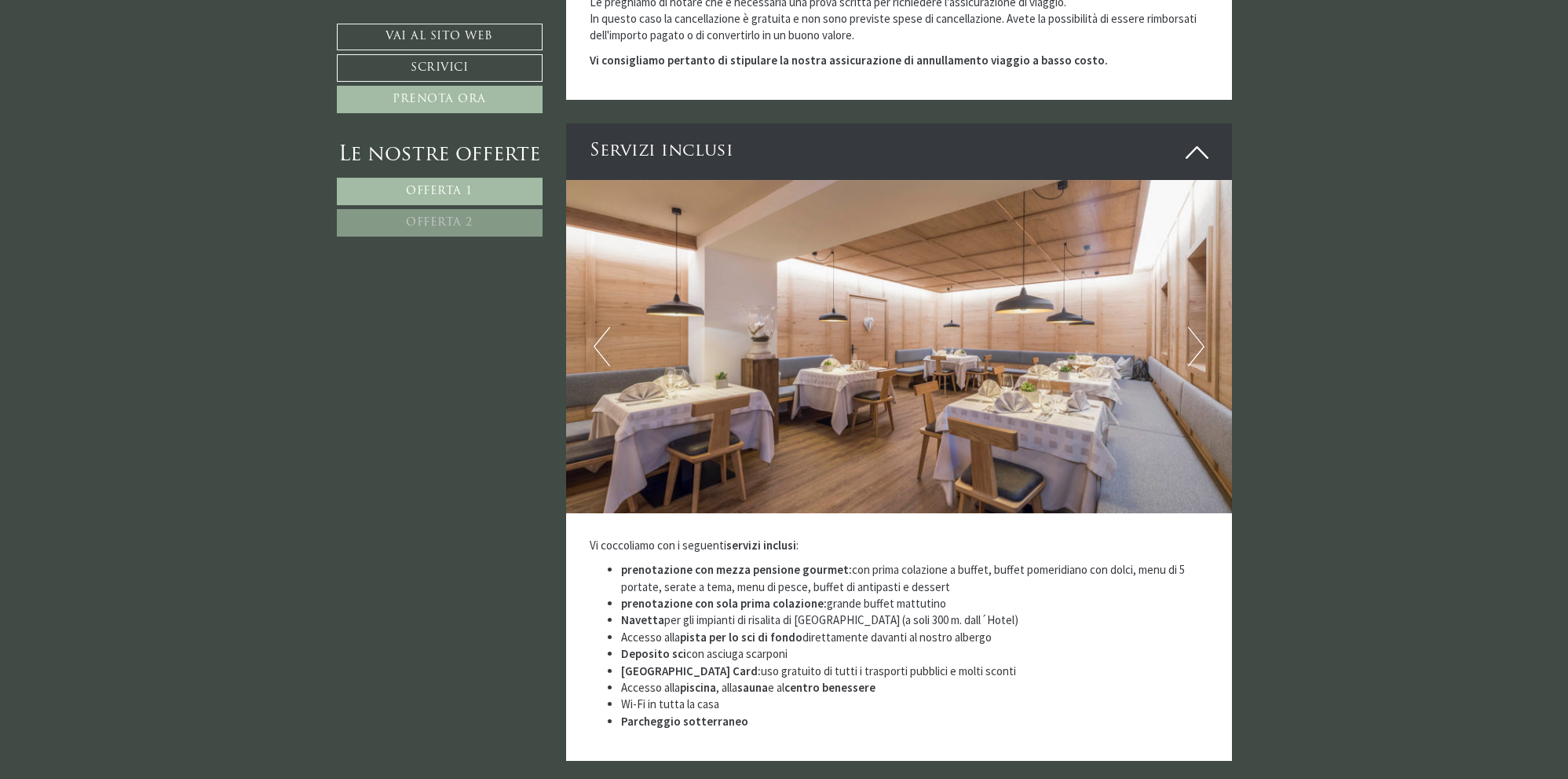
scroll to position [3286, 0]
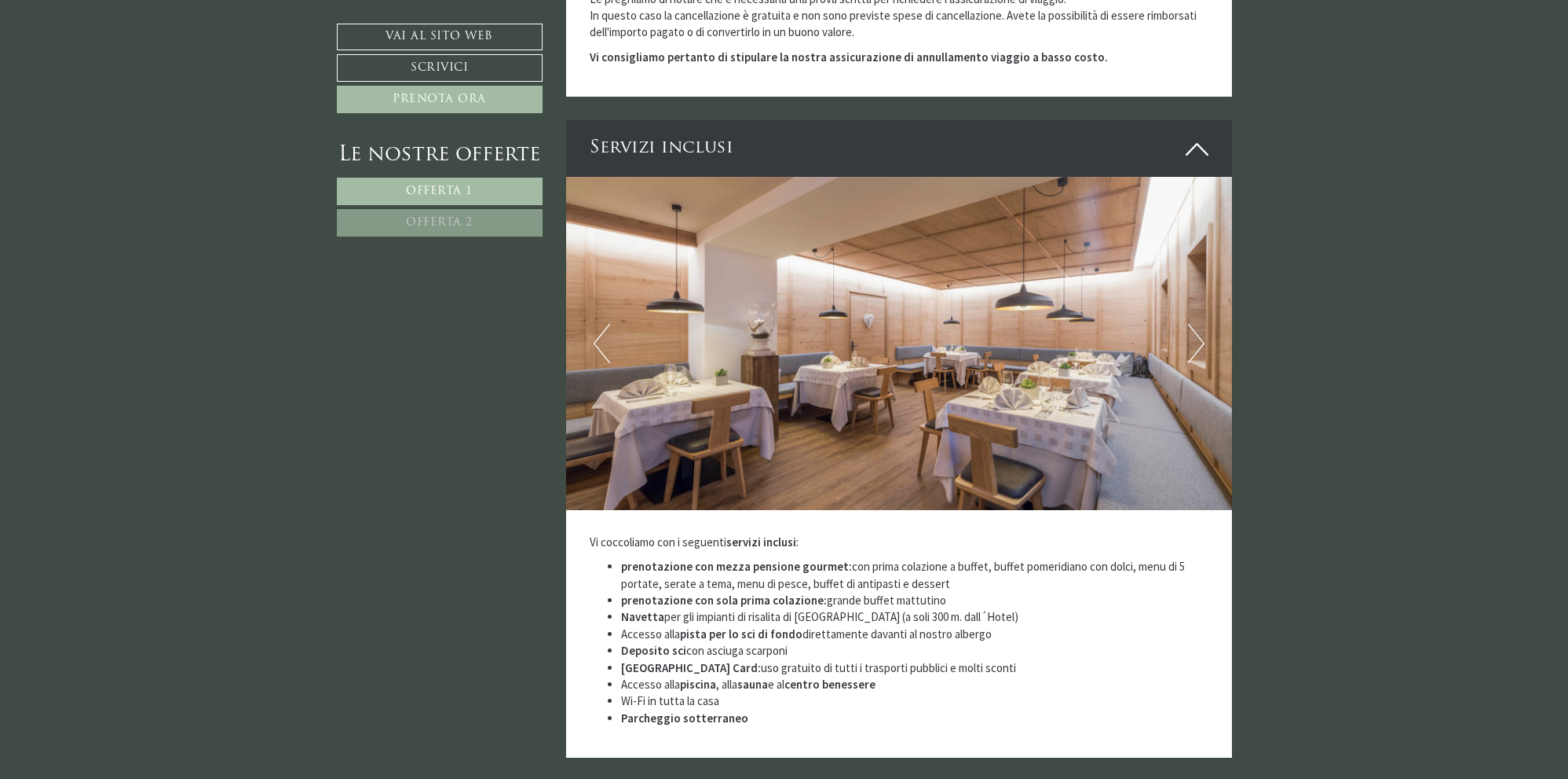
click at [1192, 324] on button "Next" at bounding box center [1196, 343] width 16 height 39
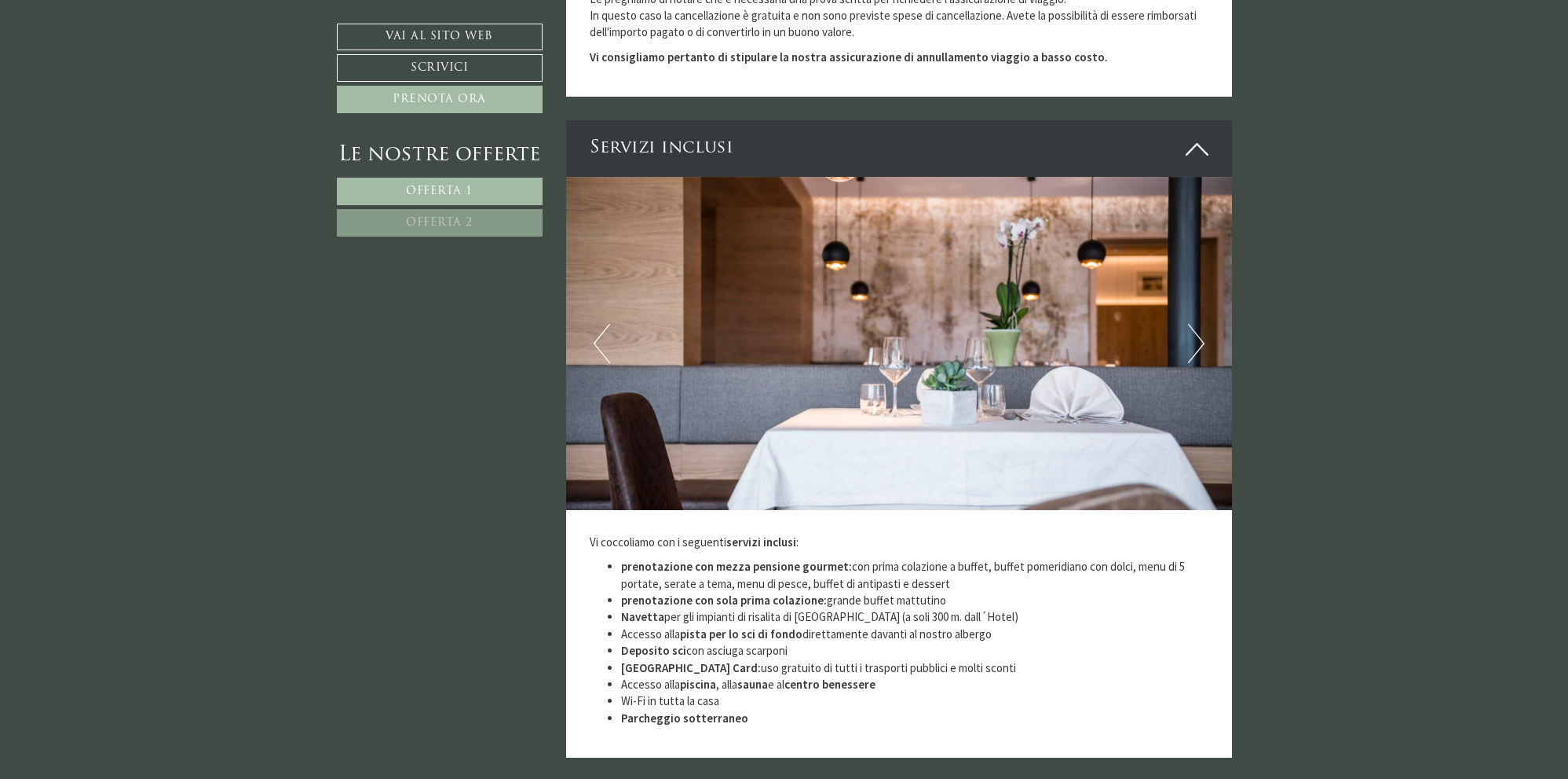
click at [1192, 324] on button "Next" at bounding box center [1196, 343] width 16 height 39
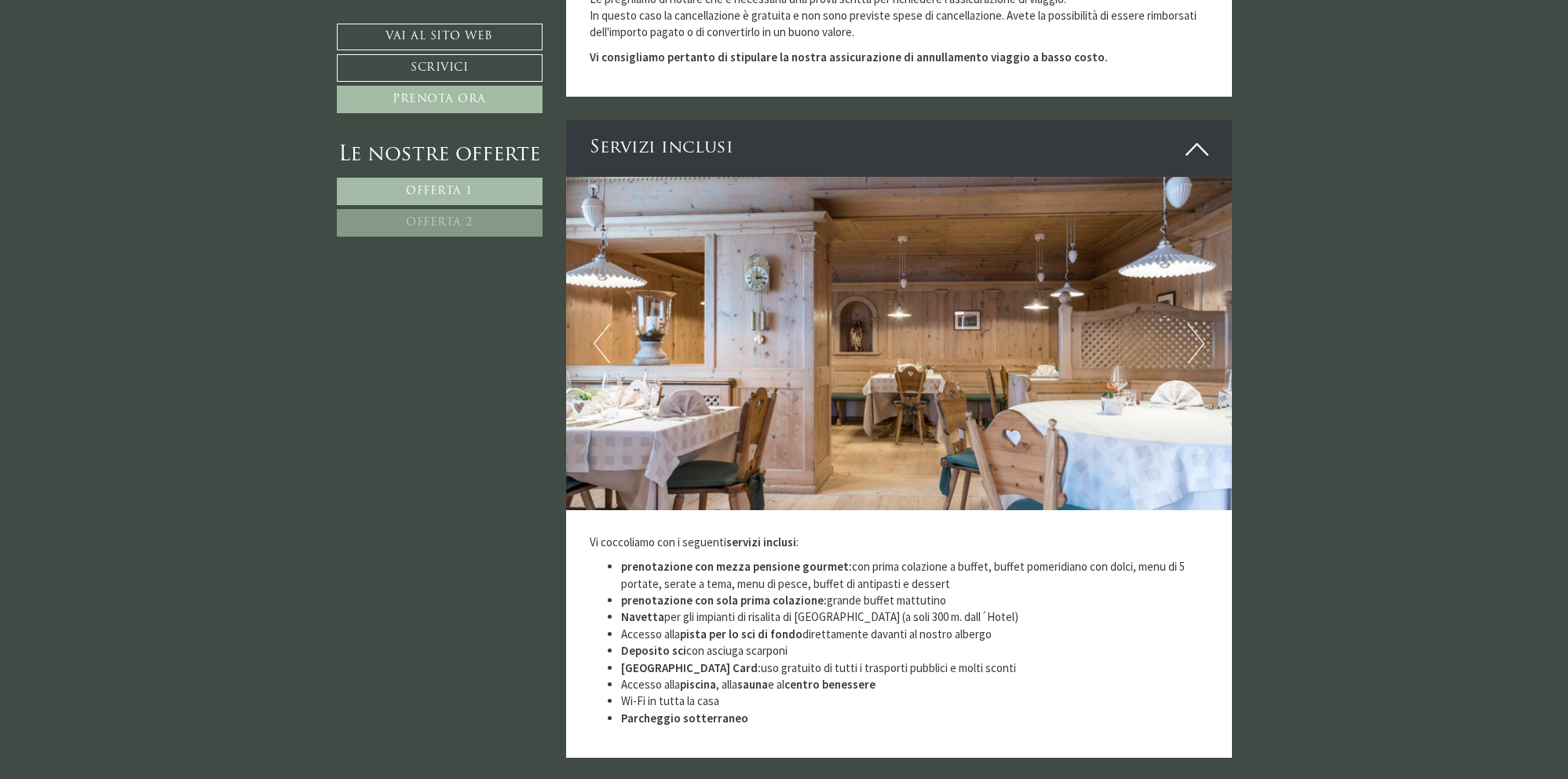
click at [1192, 324] on button "Next" at bounding box center [1196, 343] width 16 height 39
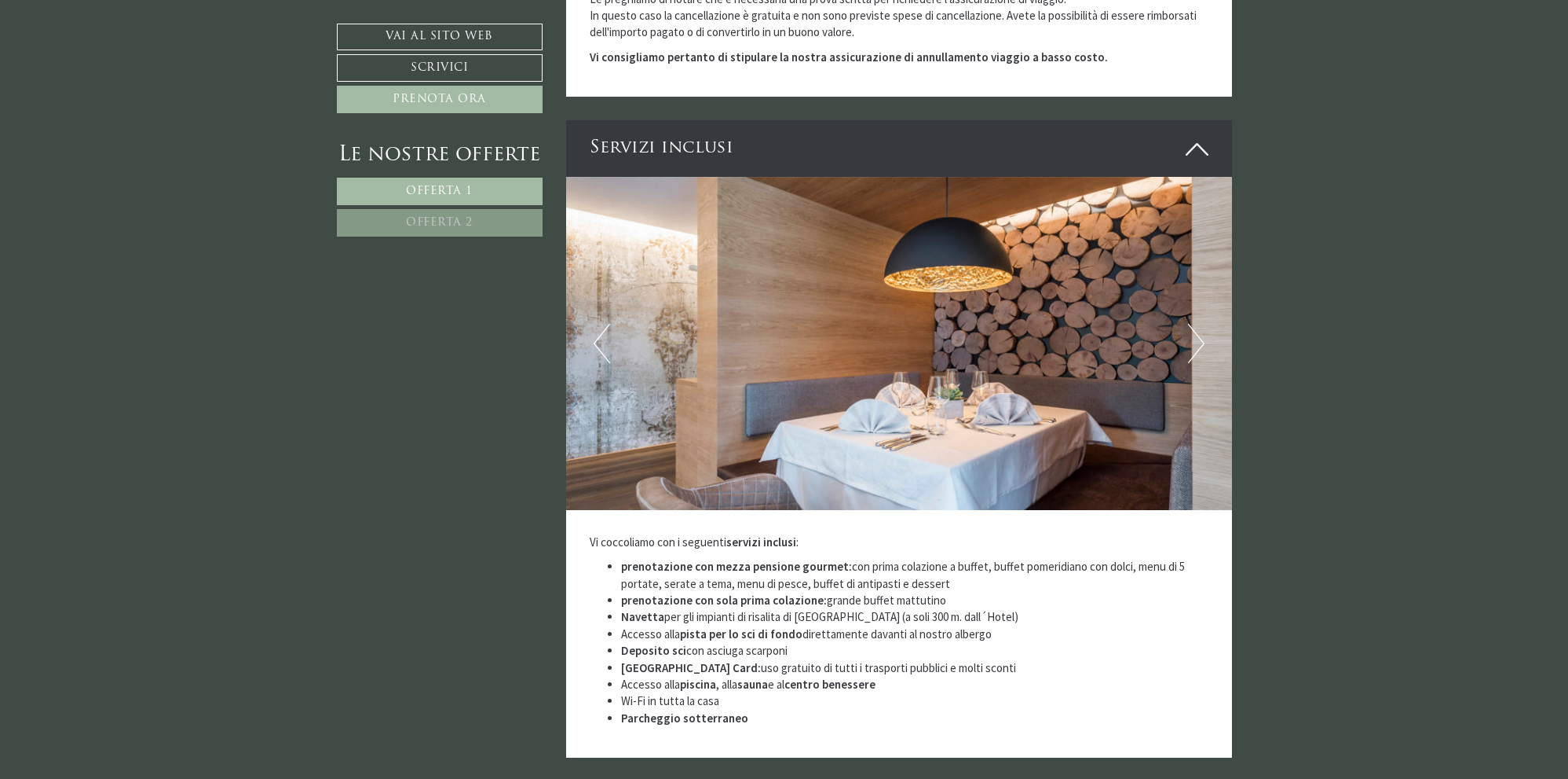
click at [1192, 324] on button "Next" at bounding box center [1196, 343] width 16 height 39
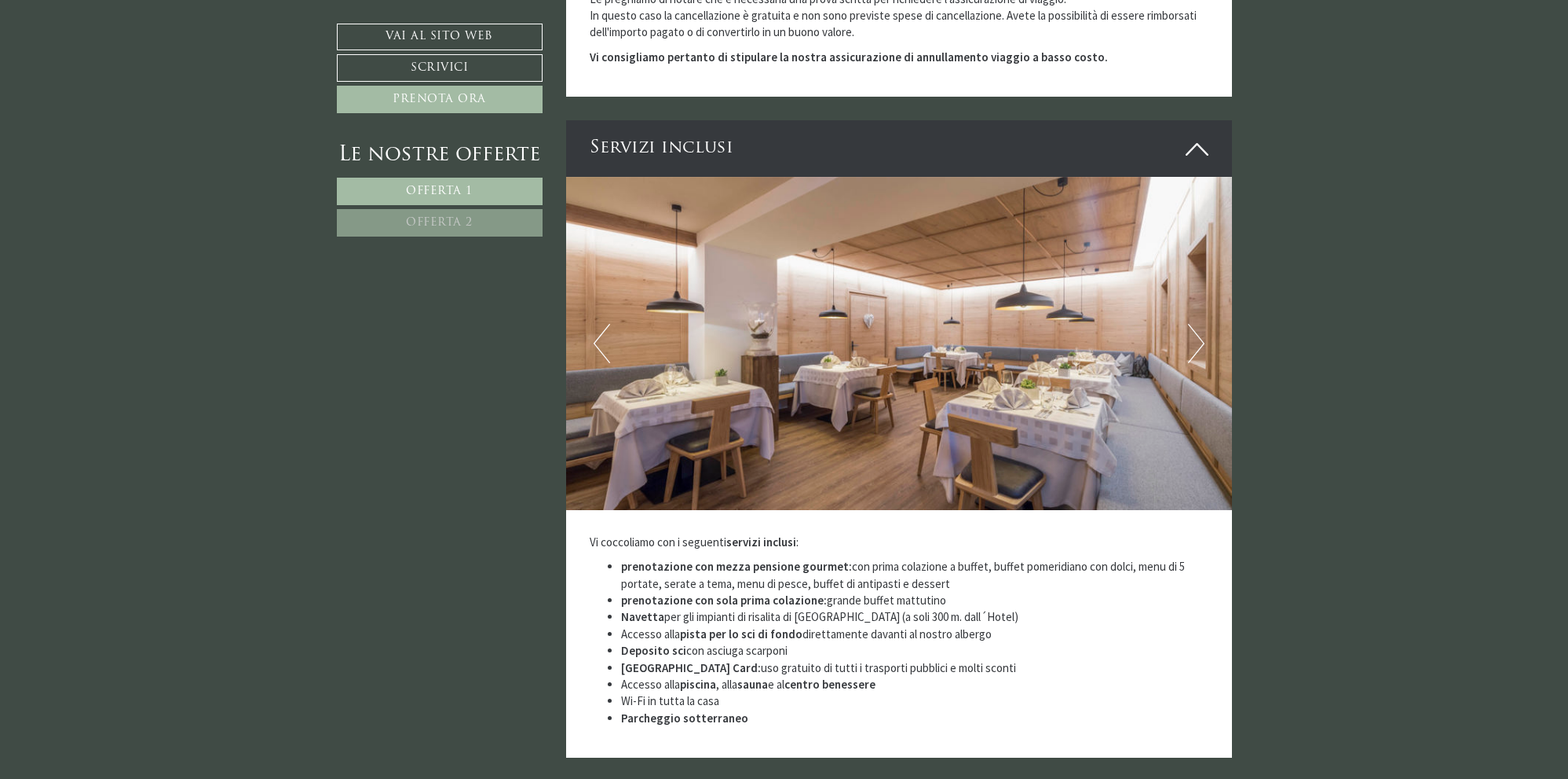
click at [1192, 324] on button "Next" at bounding box center [1196, 343] width 16 height 39
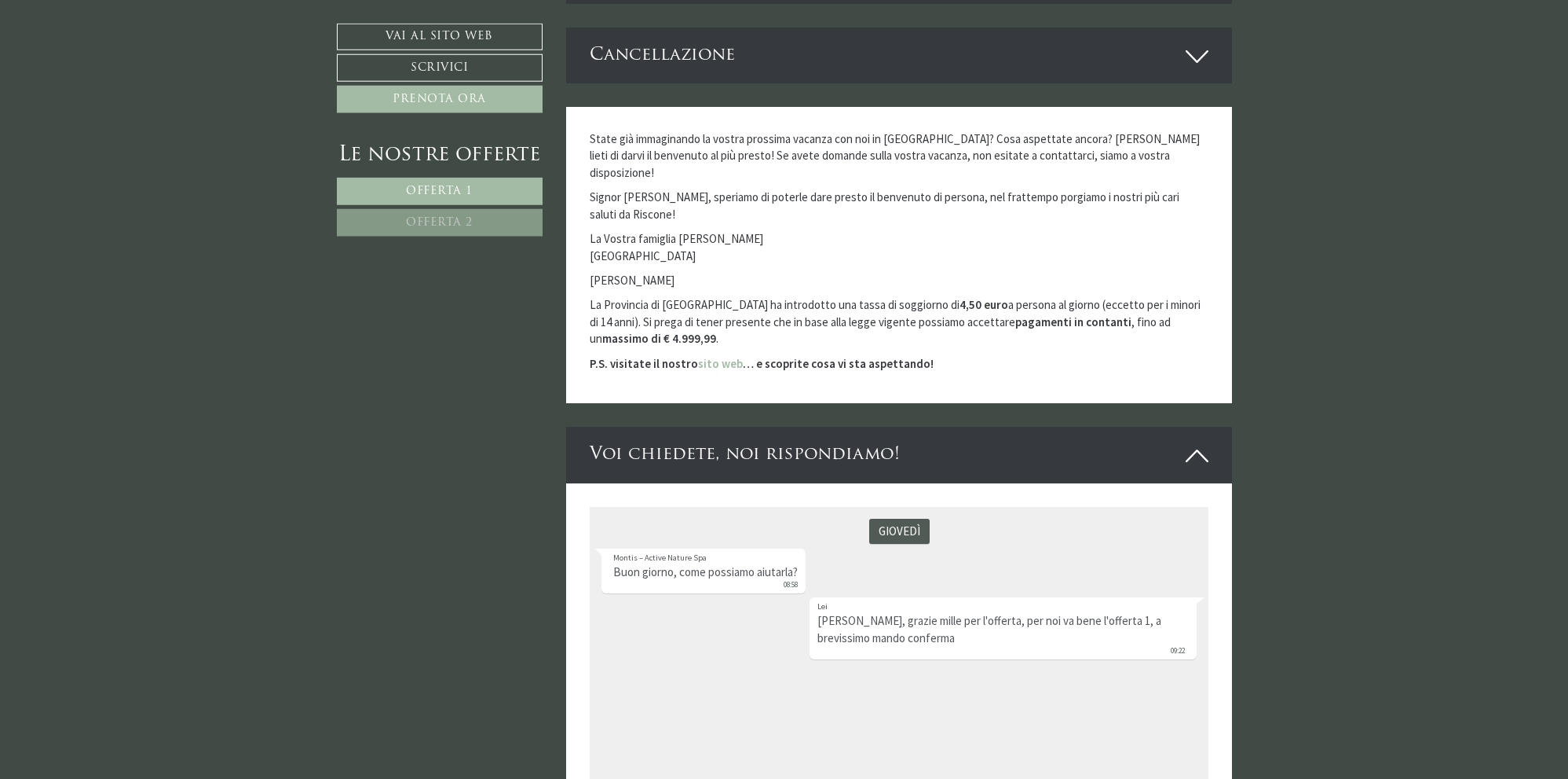
scroll to position [4408, 0]
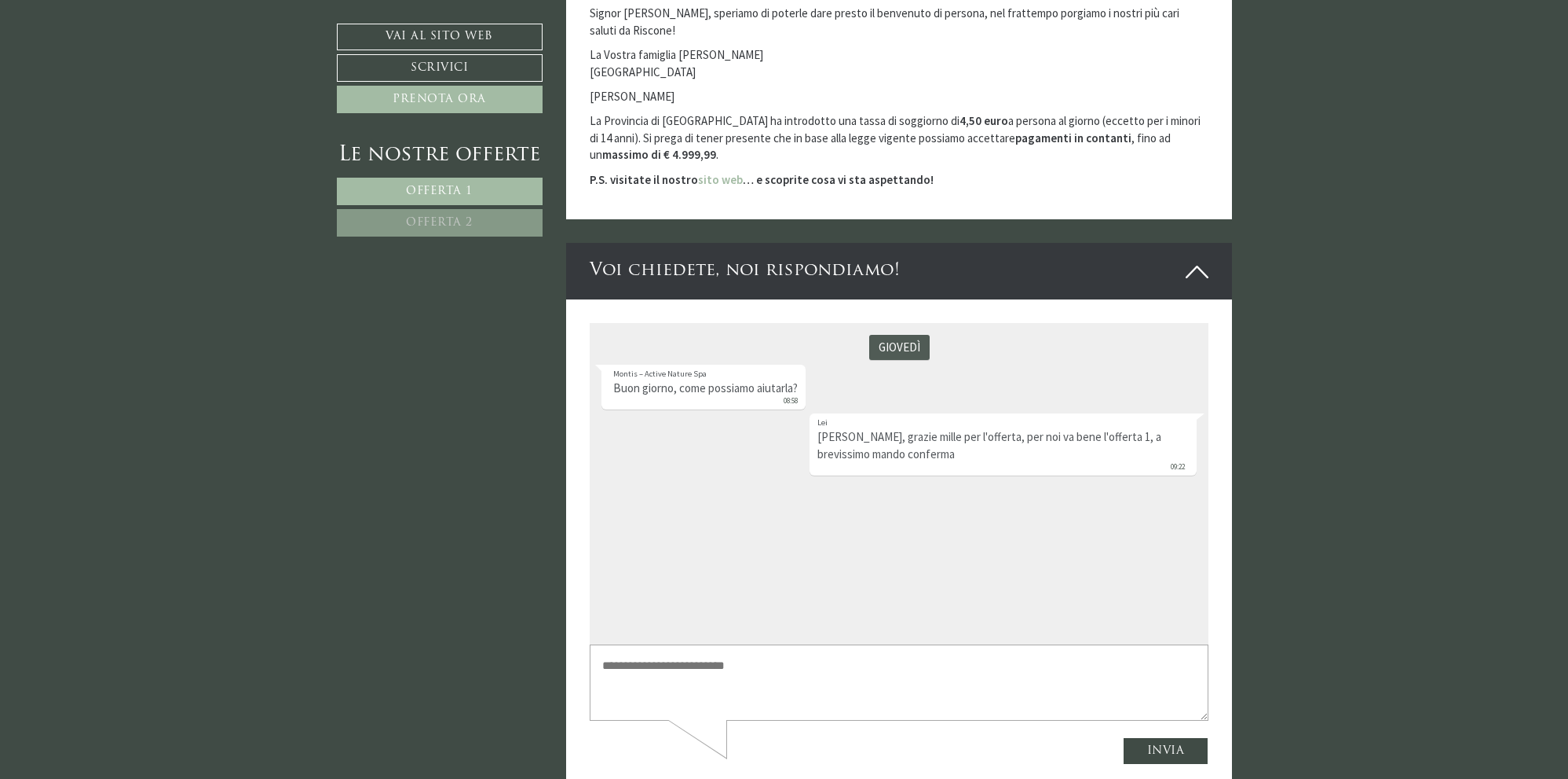
click at [715, 668] on textarea at bounding box center [899, 681] width 619 height 75
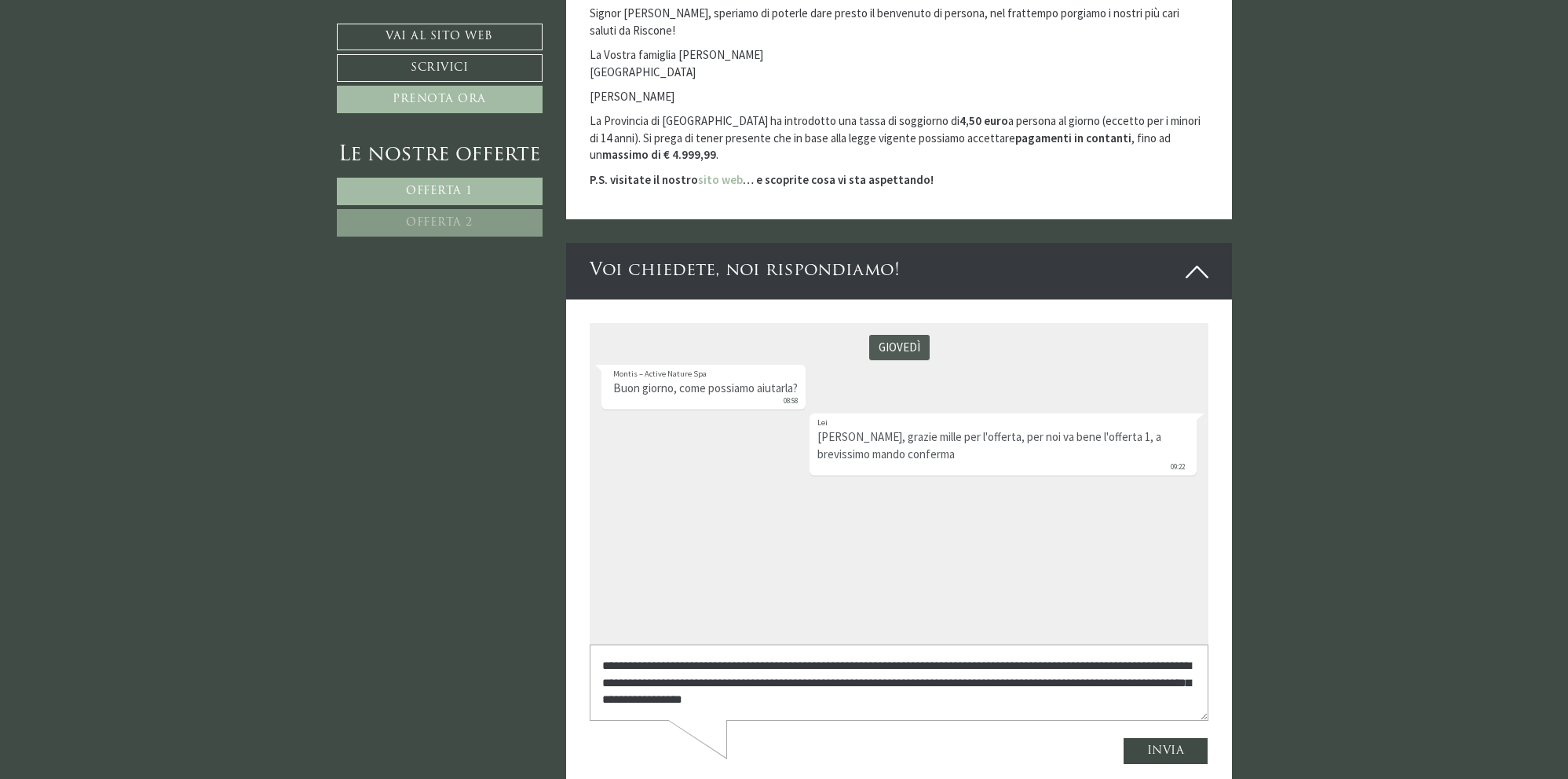
scroll to position [5, 0]
type textarea "**********"
click at [1171, 744] on button "Invia" at bounding box center [1166, 750] width 86 height 27
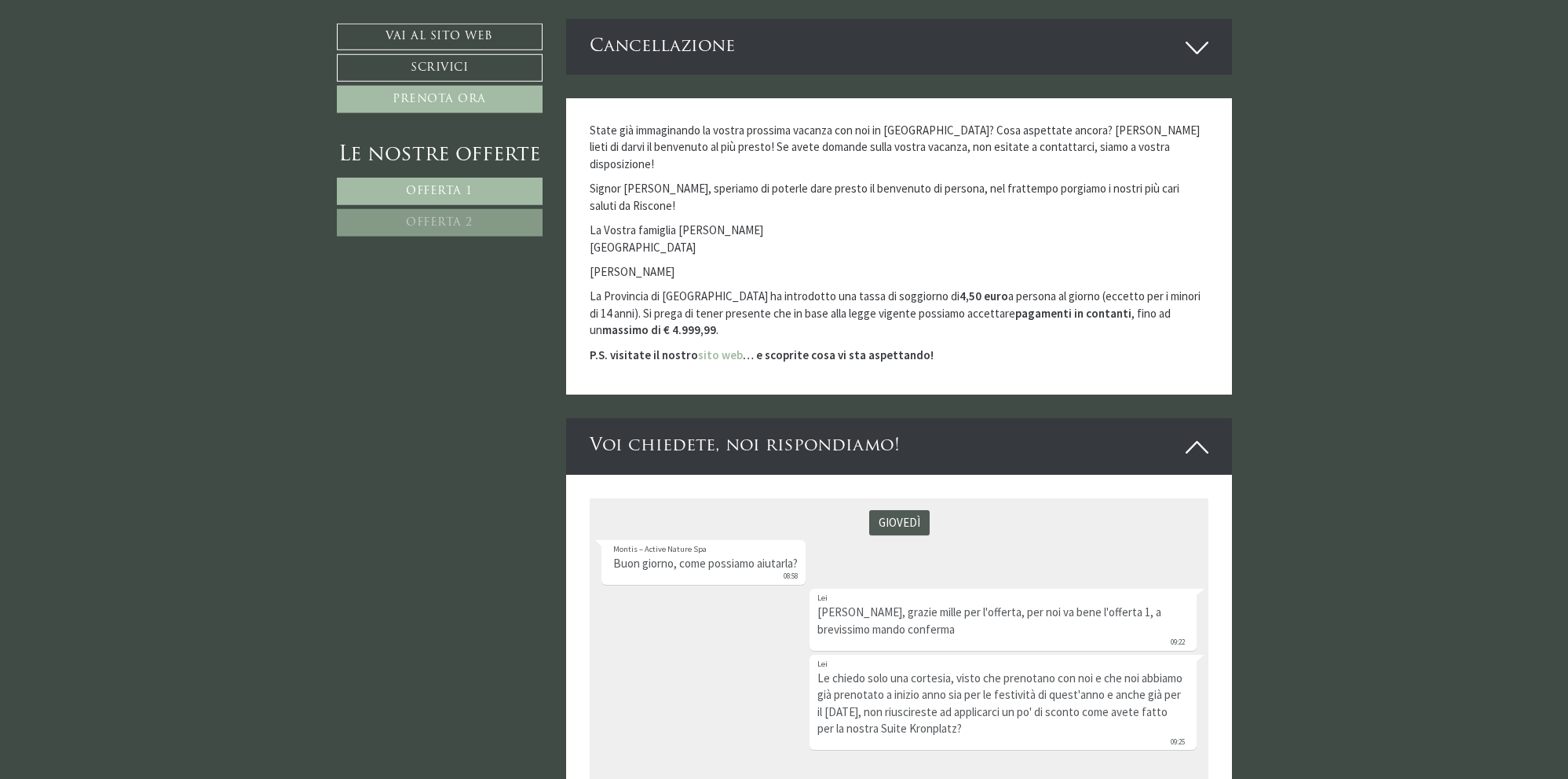
scroll to position [4087, 0]
